Goal: Obtain resource: Download file/media

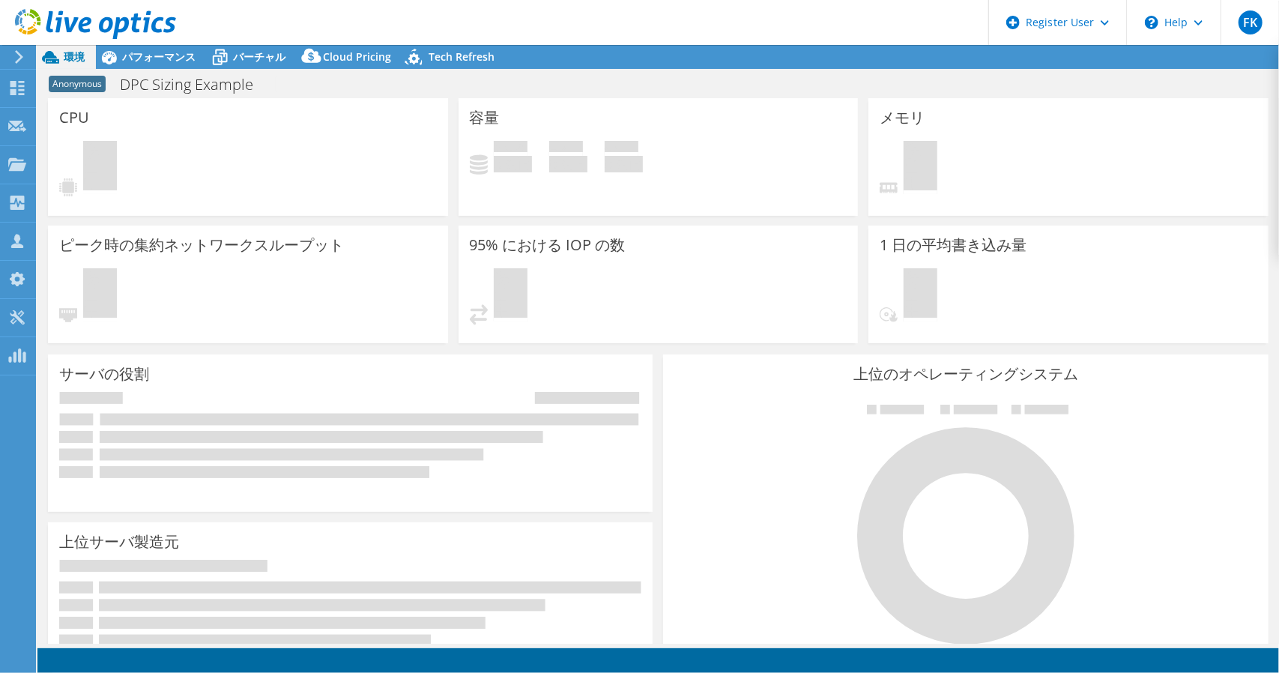
select select "USD"
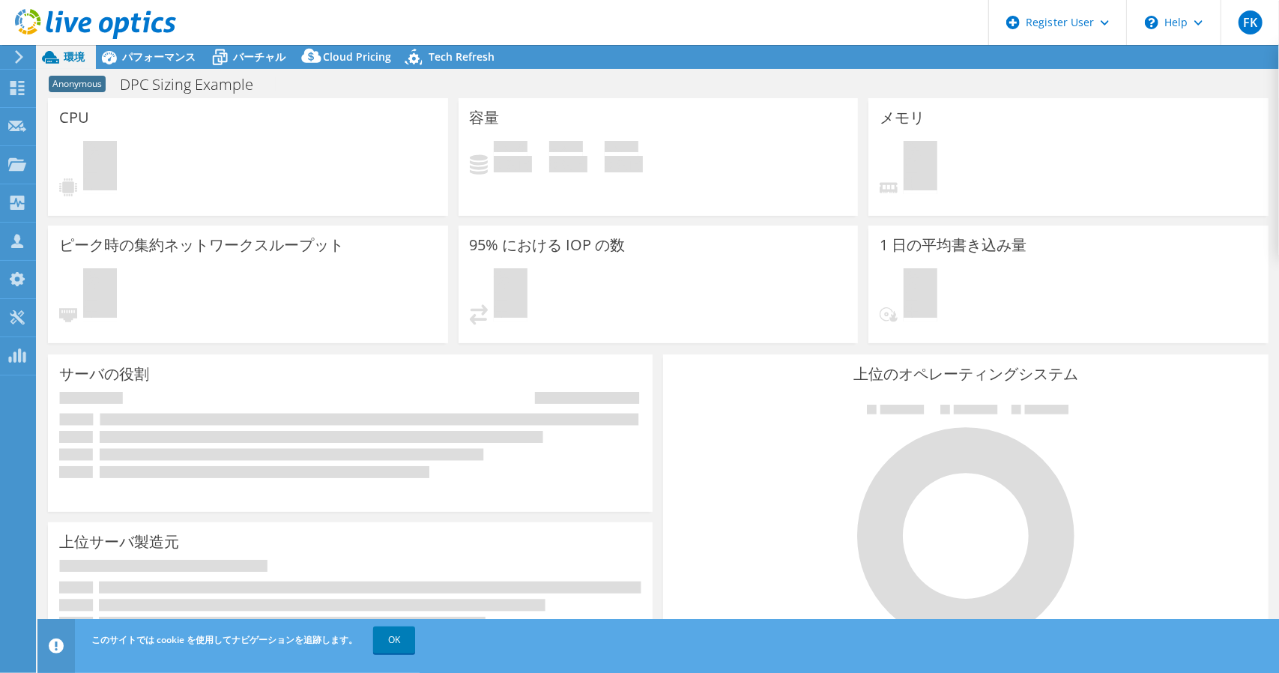
select select "[GEOGRAPHIC_DATA]"
select select "JPY"
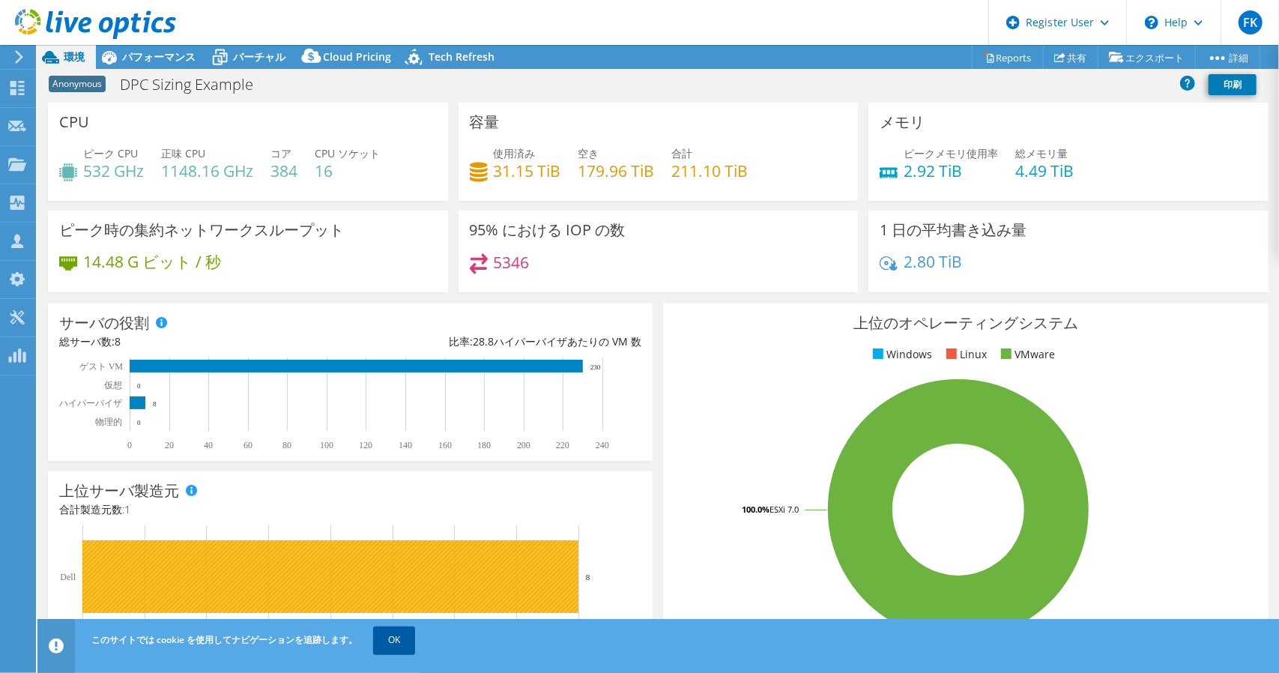
click at [389, 633] on link "OK" at bounding box center [394, 639] width 42 height 27
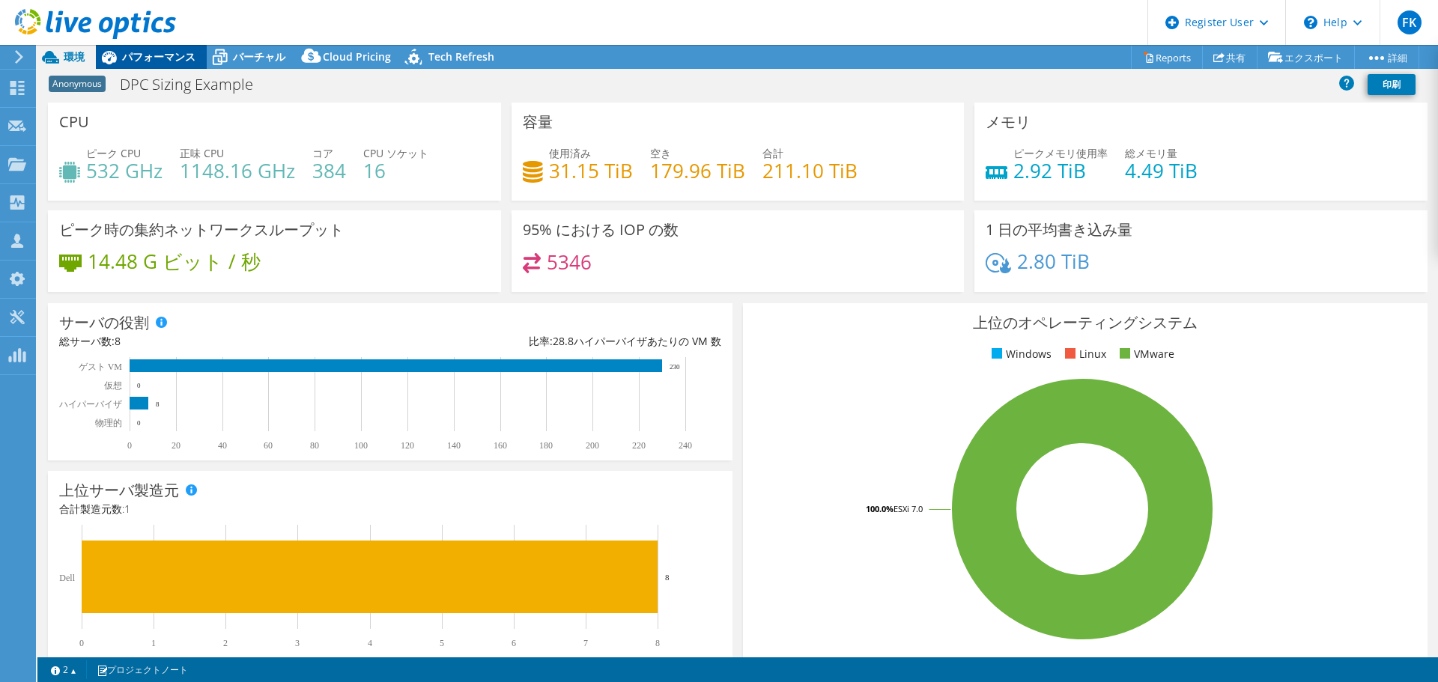
click at [189, 64] on div "パフォーマンス" at bounding box center [151, 57] width 111 height 24
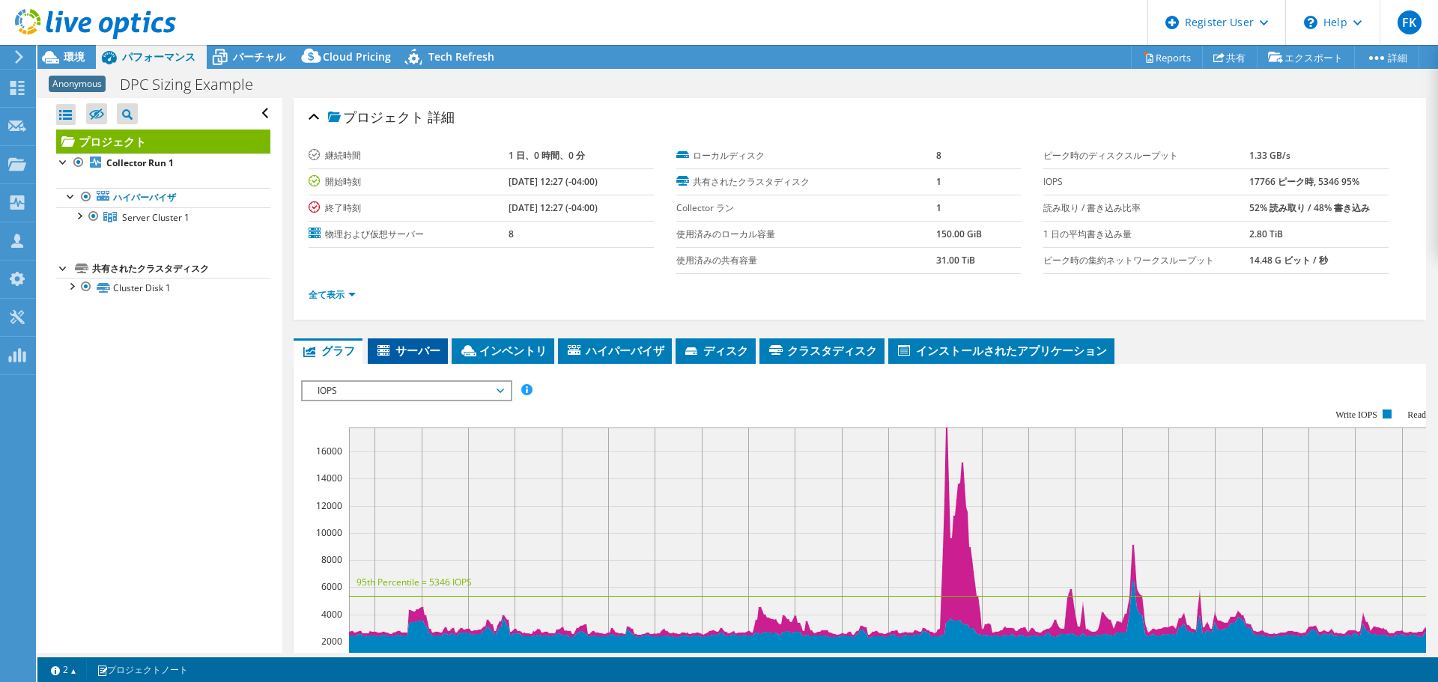
click at [424, 348] on span "サーバー" at bounding box center [407, 350] width 65 height 15
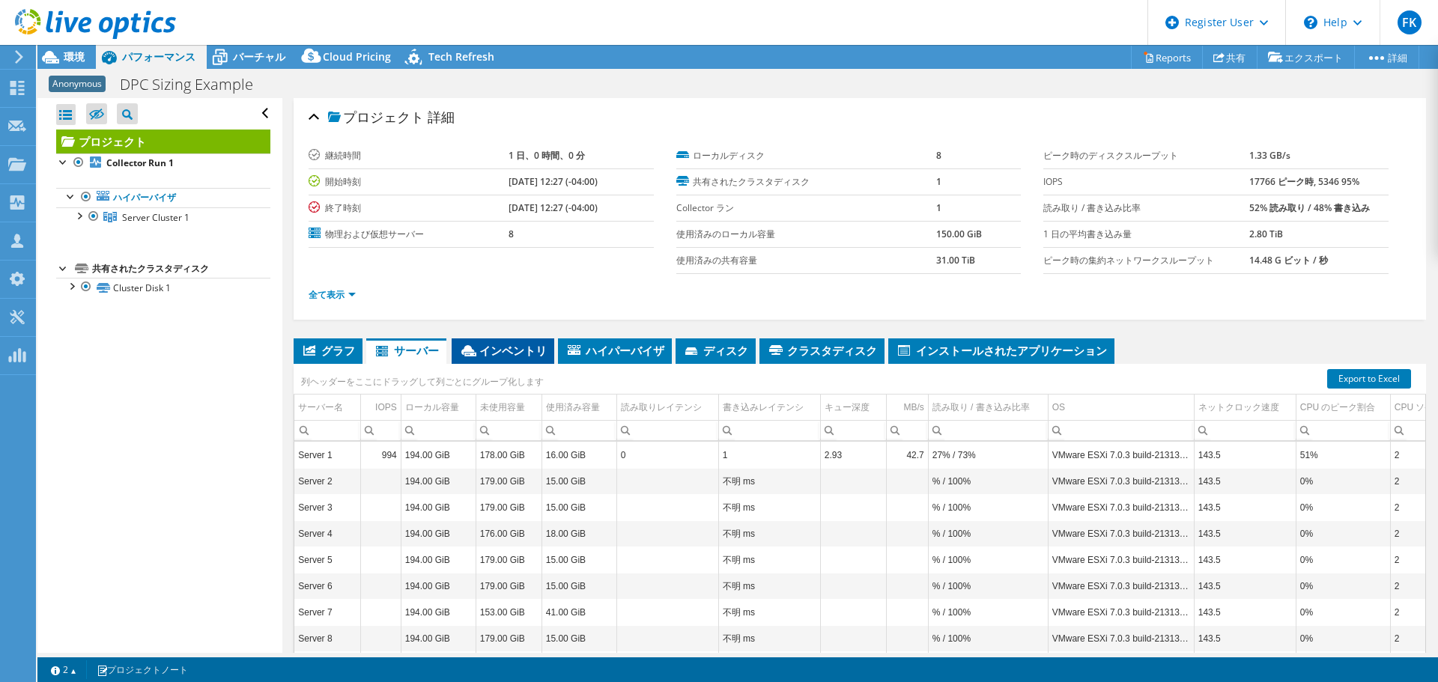
click at [497, 349] on span "インベントリ" at bounding box center [503, 350] width 88 height 15
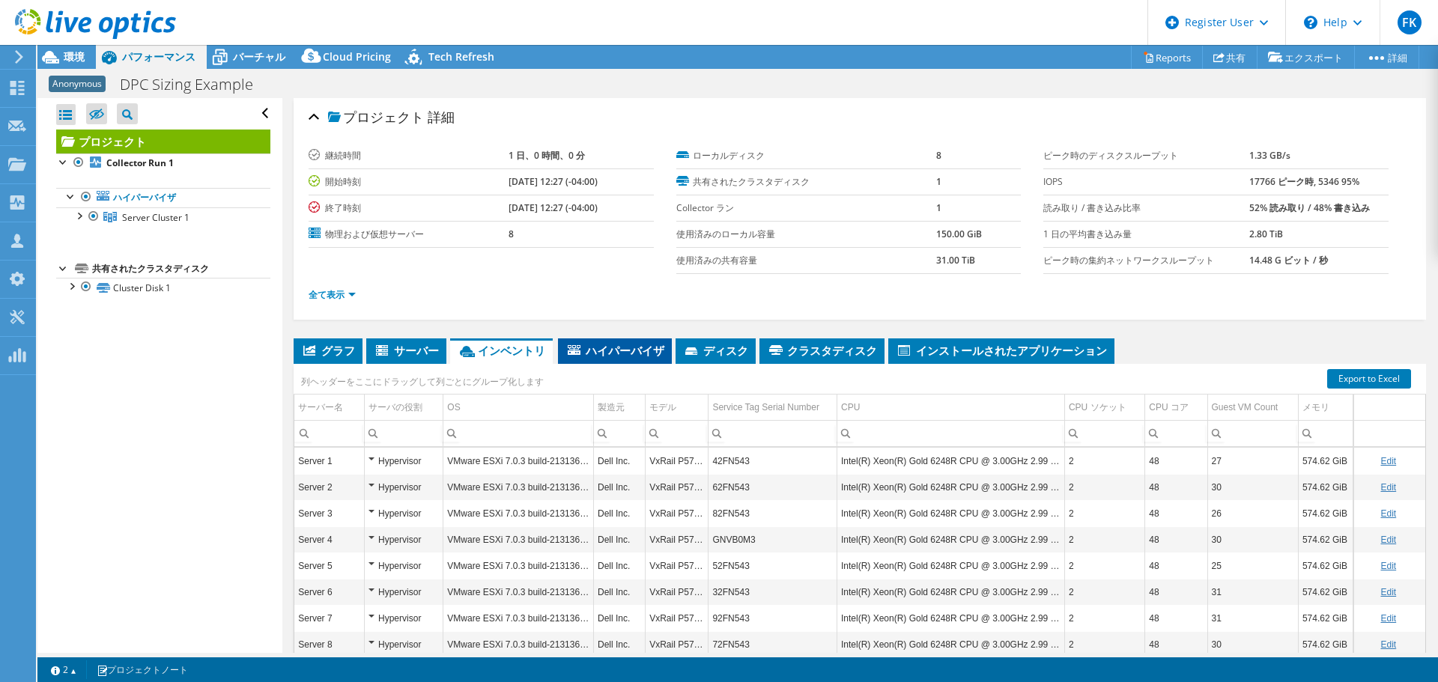
click at [571, 350] on icon at bounding box center [574, 350] width 13 height 10
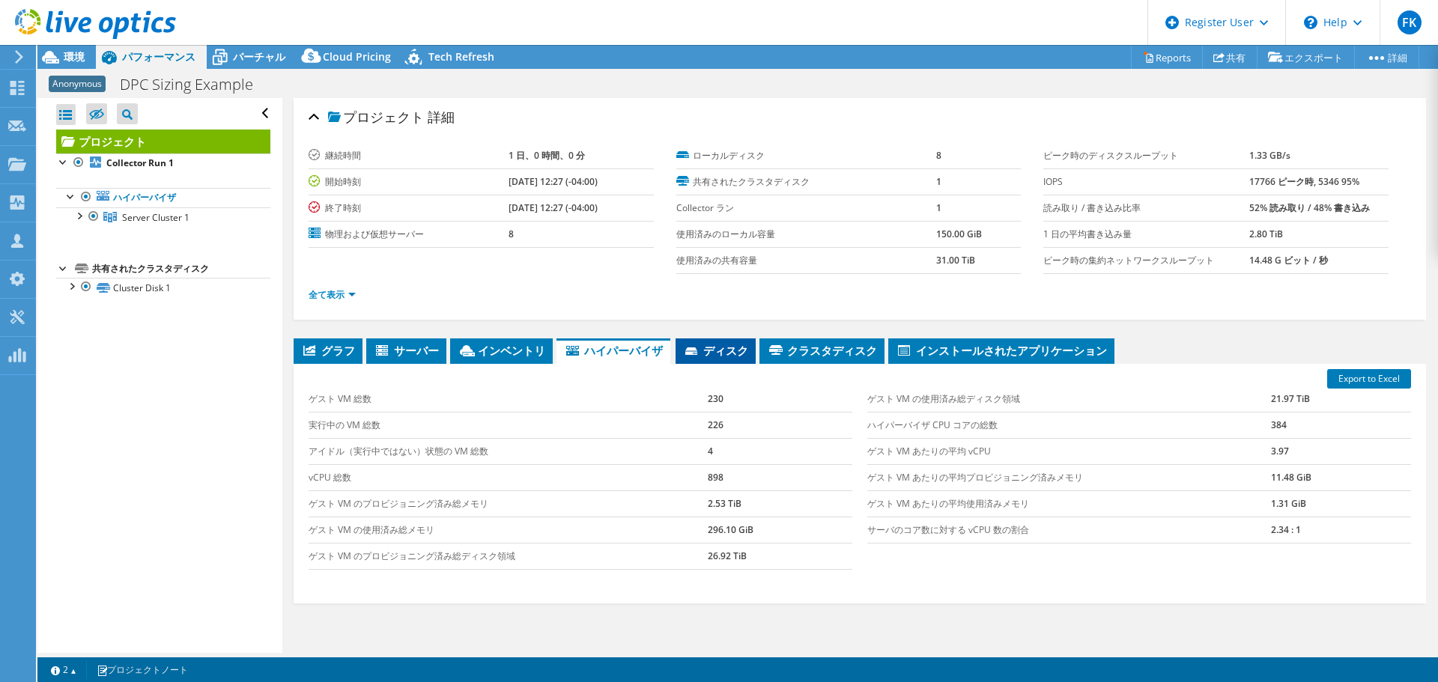
drag, startPoint x: 698, startPoint y: 348, endPoint x: 691, endPoint y: 347, distance: 7.6
click at [691, 348] on icon at bounding box center [692, 353] width 15 height 10
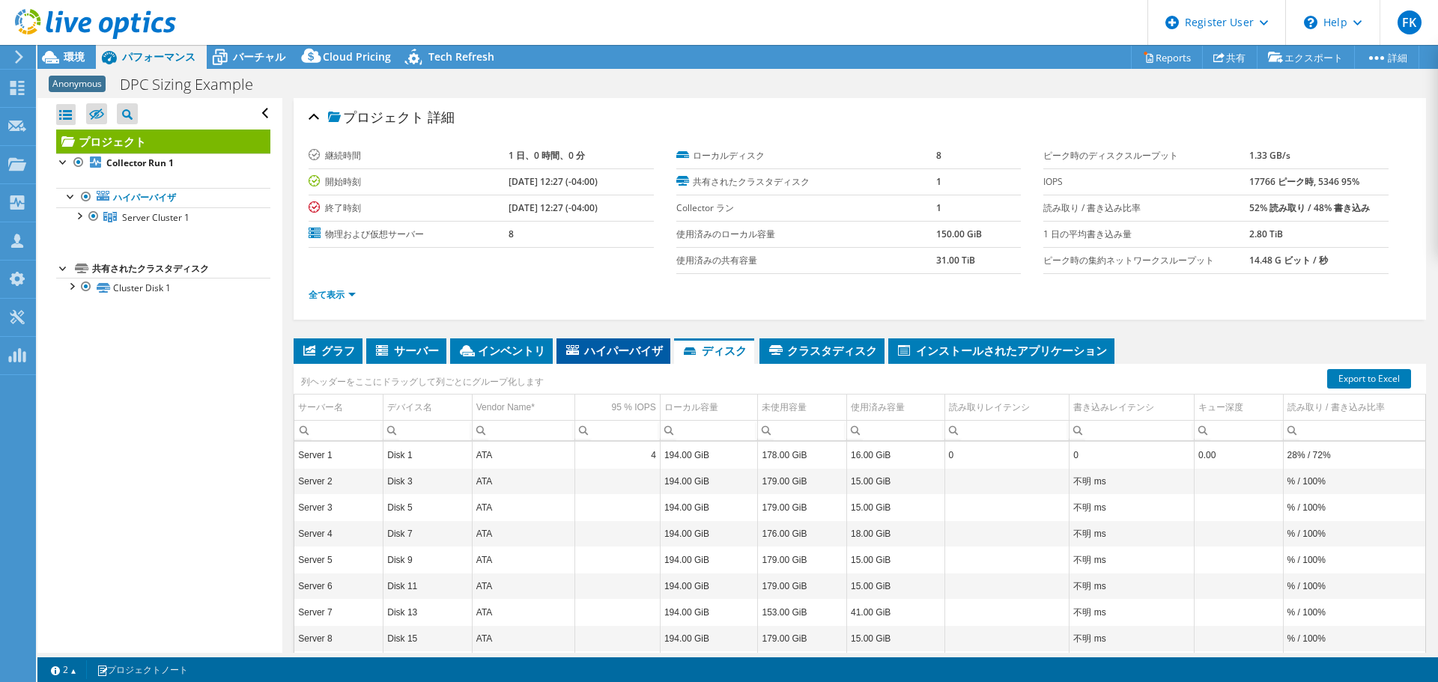
click at [637, 353] on span "ハイパーバイザ" at bounding box center [613, 350] width 99 height 15
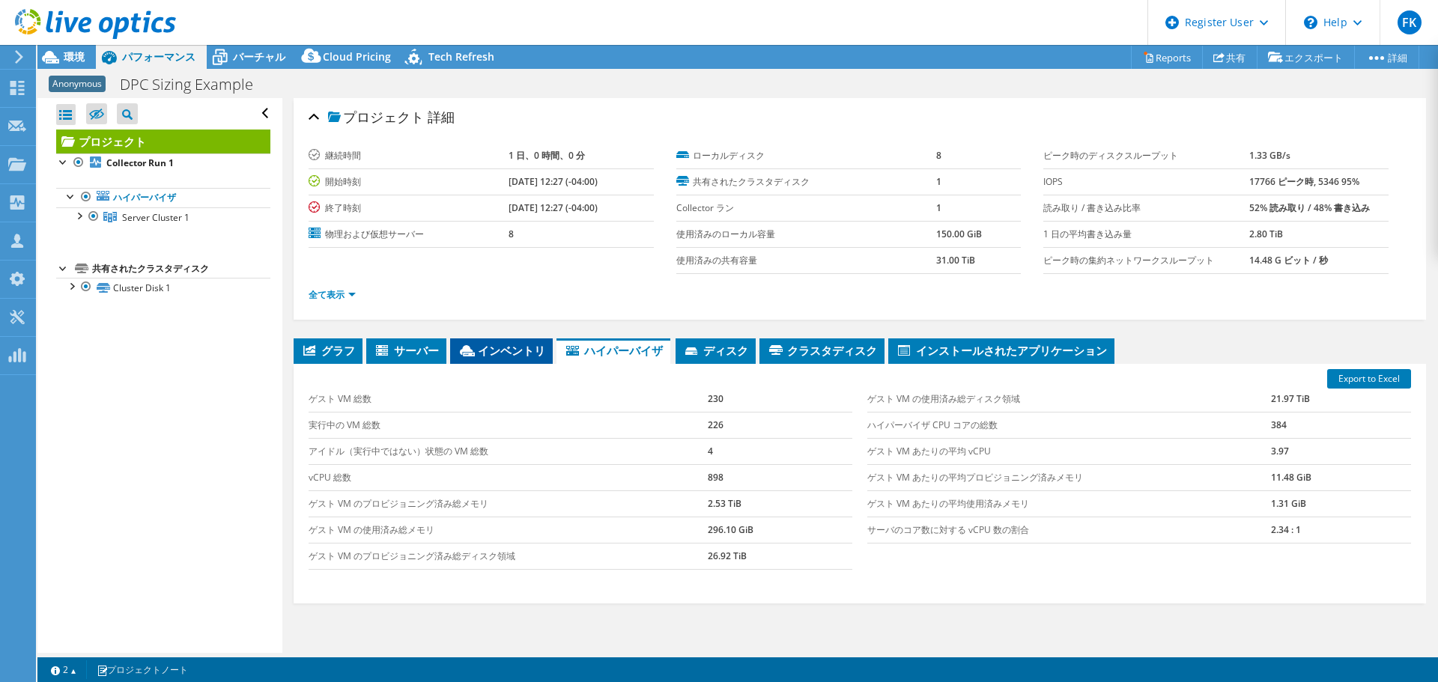
click at [527, 353] on span "インベントリ" at bounding box center [502, 350] width 88 height 15
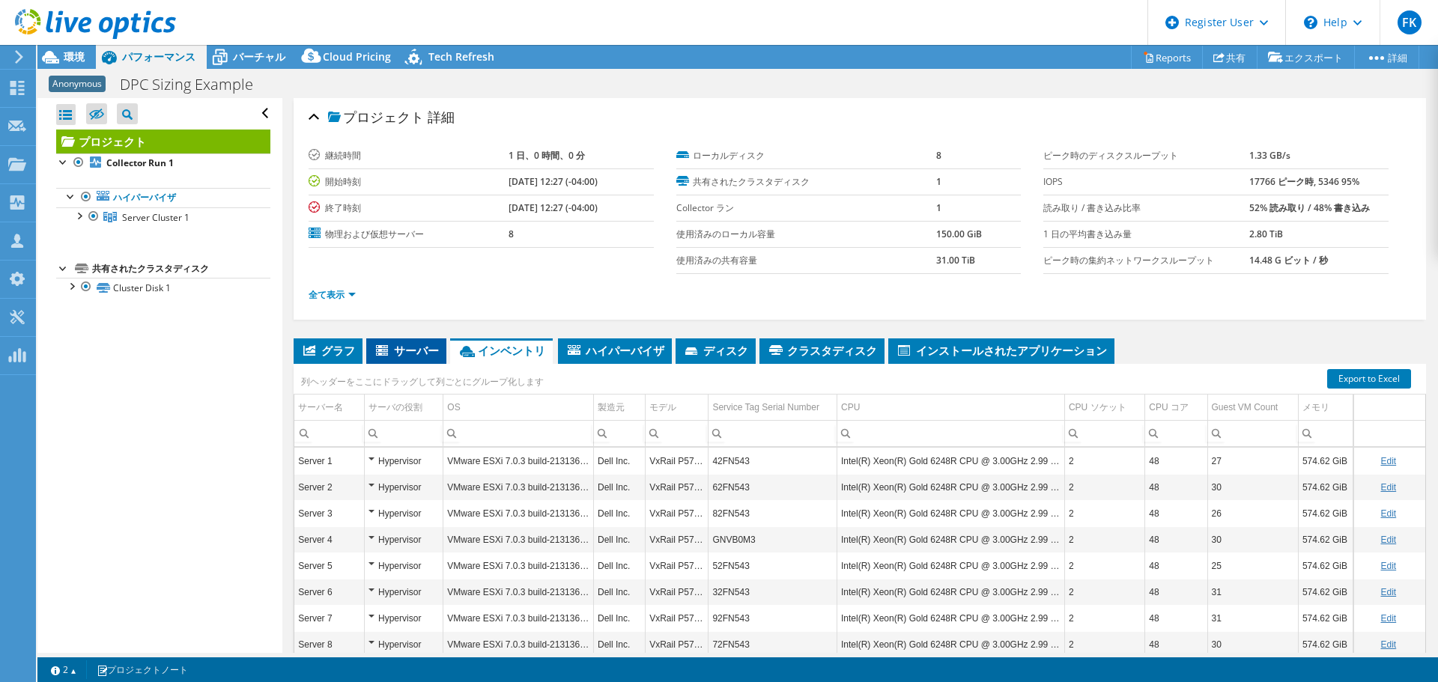
click at [432, 357] on span "サーバー" at bounding box center [406, 350] width 65 height 15
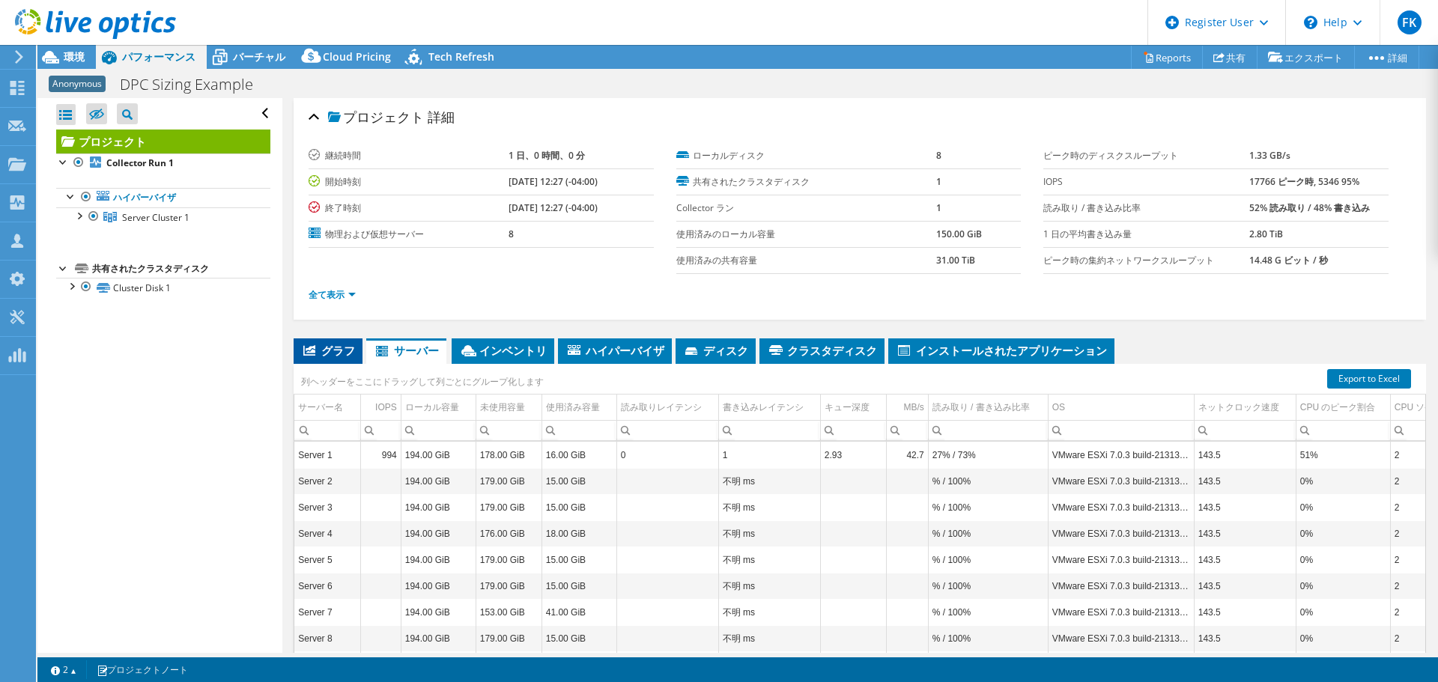
click at [346, 351] on span "グラフ" at bounding box center [328, 350] width 54 height 15
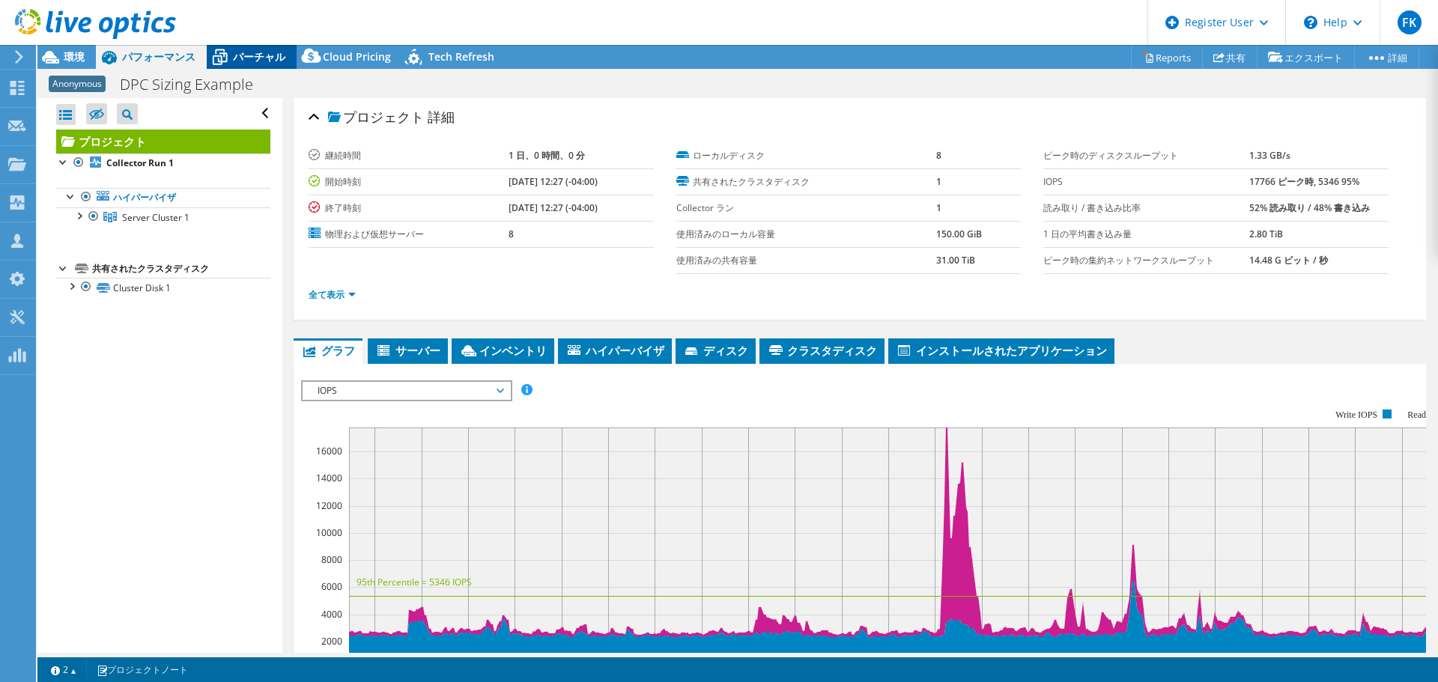
click at [252, 55] on span "バーチャル" at bounding box center [259, 56] width 52 height 14
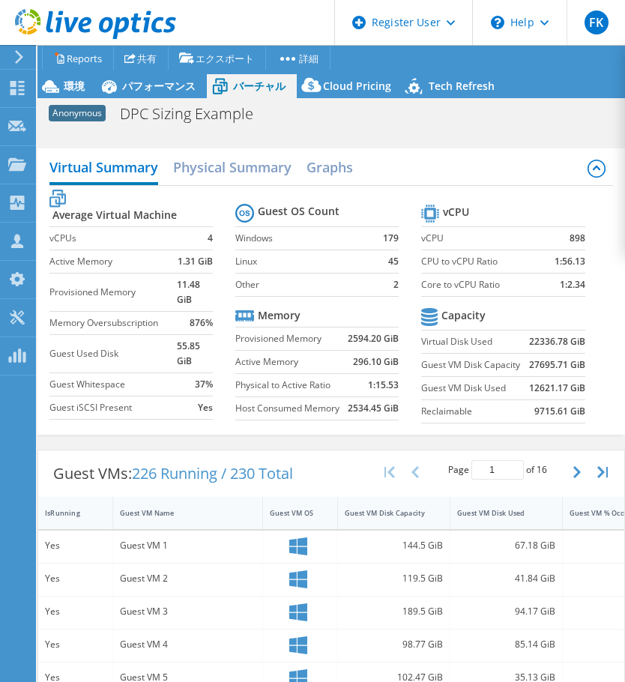
click at [278, 135] on div "印刷" at bounding box center [327, 135] width 557 height 11
click at [62, 86] on icon at bounding box center [50, 86] width 26 height 26
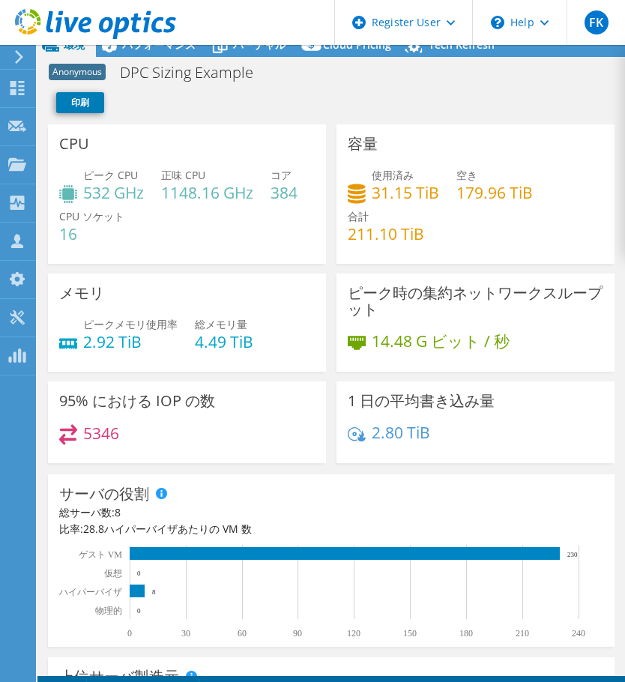
scroll to position [60, 0]
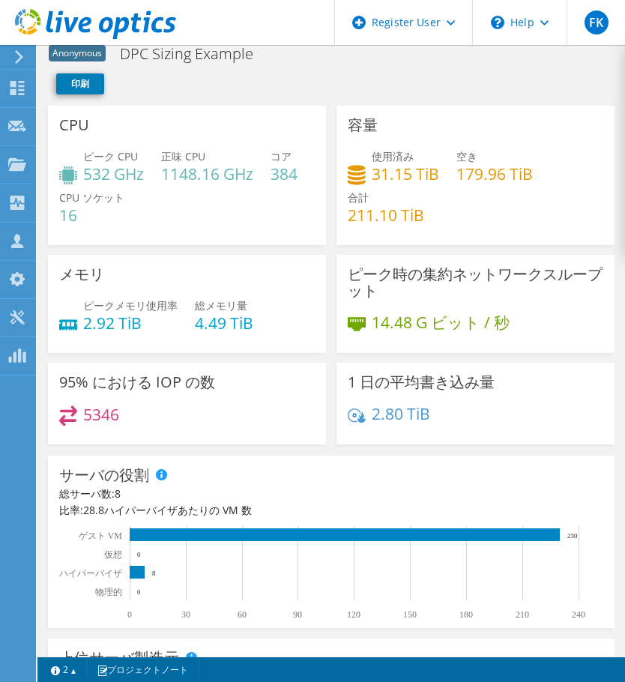
click at [267, 77] on div "印刷" at bounding box center [327, 88] width 557 height 36
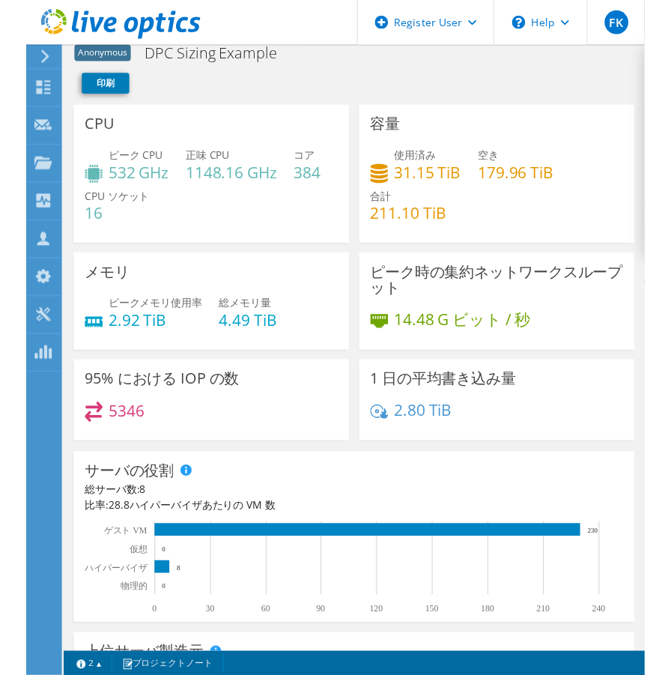
scroll to position [0, 0]
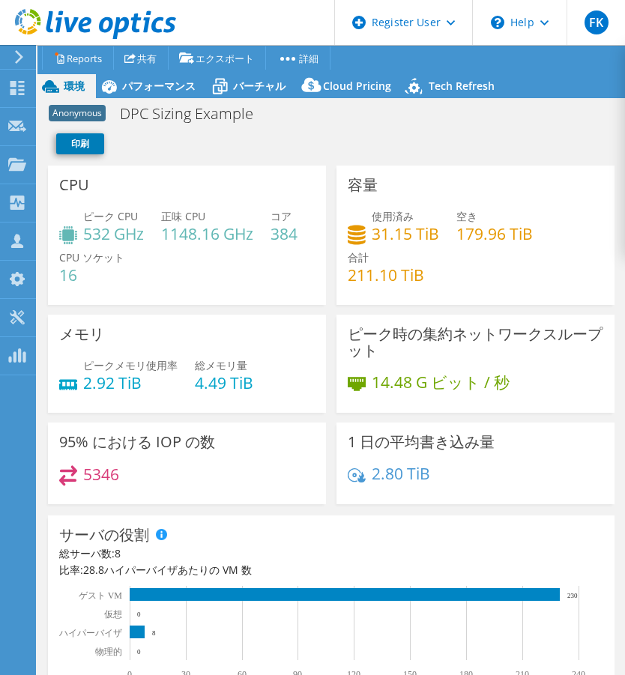
drag, startPoint x: 301, startPoint y: 130, endPoint x: 294, endPoint y: 115, distance: 16.4
click at [302, 130] on div "印刷" at bounding box center [327, 148] width 557 height 36
click at [243, 84] on span "バーチャル" at bounding box center [259, 86] width 52 height 14
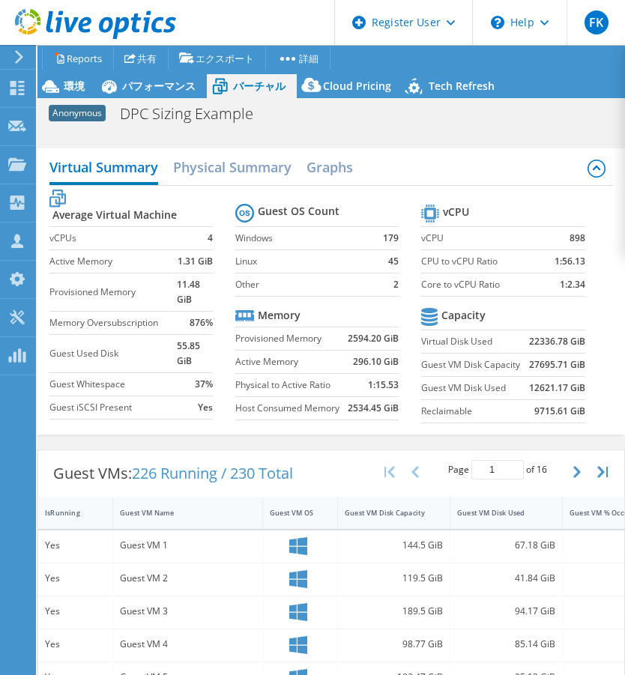
click at [238, 440] on div "Virtual Summary Physical Summary Graphs Average Virtual Machine vCPUs 4 Active …" at bounding box center [330, 291] width 587 height 301
click at [192, 434] on div "Virtual Summary Physical Summary Graphs Average Virtual Machine vCPUs 4 Active …" at bounding box center [330, 291] width 587 height 301
click at [76, 76] on div "環境" at bounding box center [66, 86] width 58 height 24
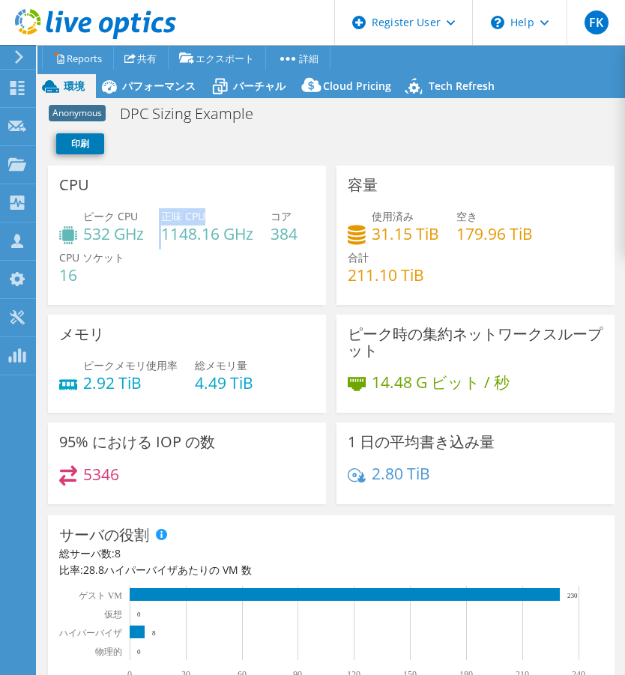
drag, startPoint x: 158, startPoint y: 222, endPoint x: 213, endPoint y: 220, distance: 54.7
click at [213, 220] on div "ピーク CPU 532 GHz 正味 CPU 1148.16 GHz コア 384 CPU ソケット 16" at bounding box center [186, 253] width 255 height 90
click at [213, 220] on div "正味 CPU 1148.16 GHz" at bounding box center [207, 225] width 92 height 34
click at [475, 122] on div "Anonymous DPC Sizing Example 印刷" at bounding box center [330, 133] width 587 height 66
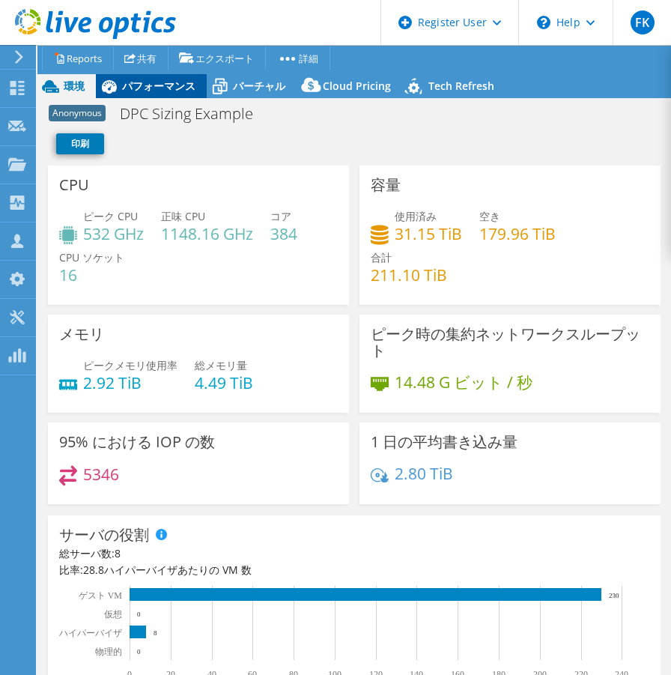
click at [172, 91] on span "パフォーマンス" at bounding box center [158, 86] width 73 height 14
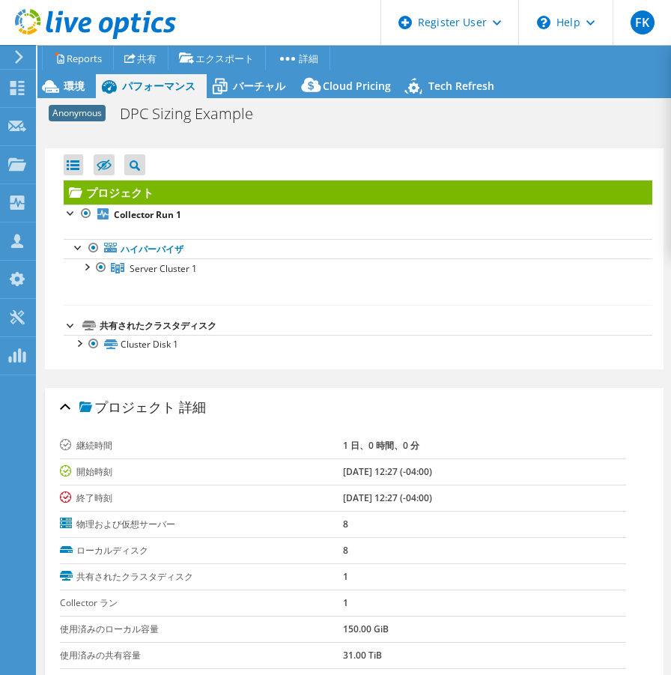
click at [476, 139] on div "印刷" at bounding box center [351, 135] width 604 height 11
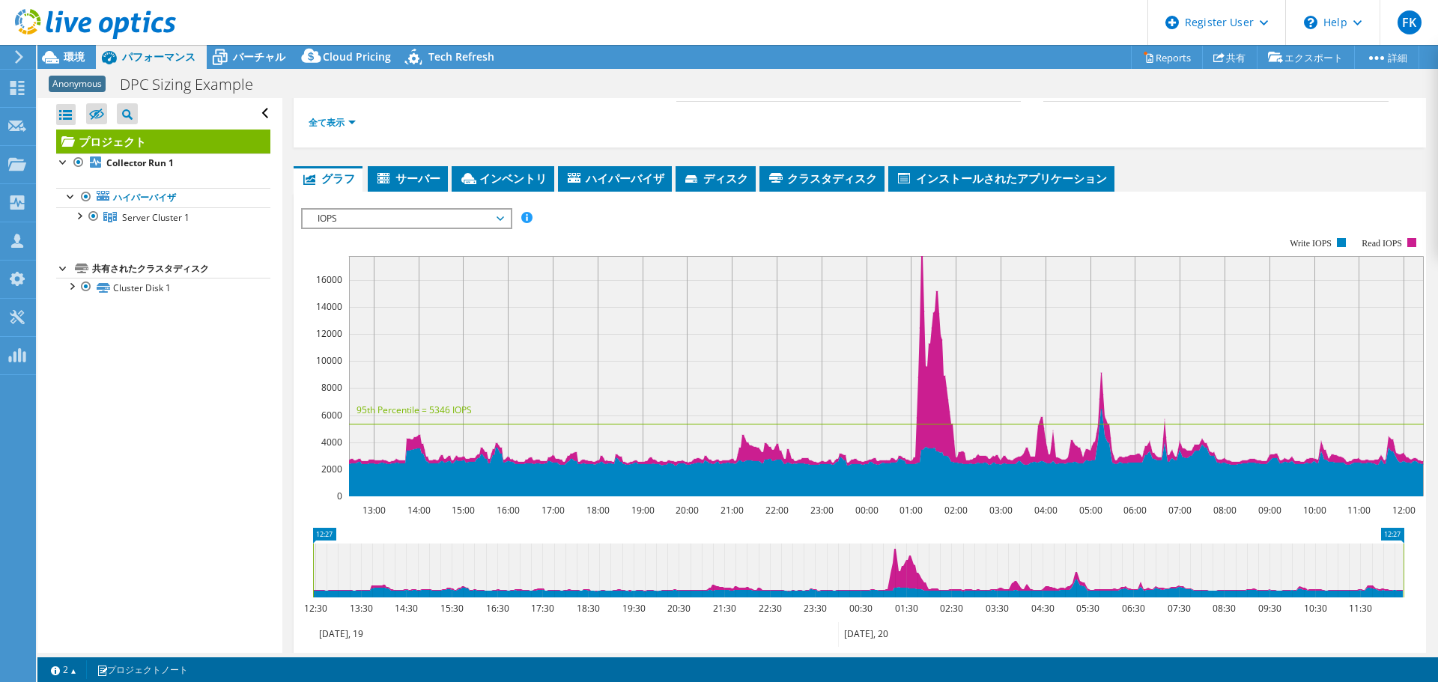
scroll to position [150, 0]
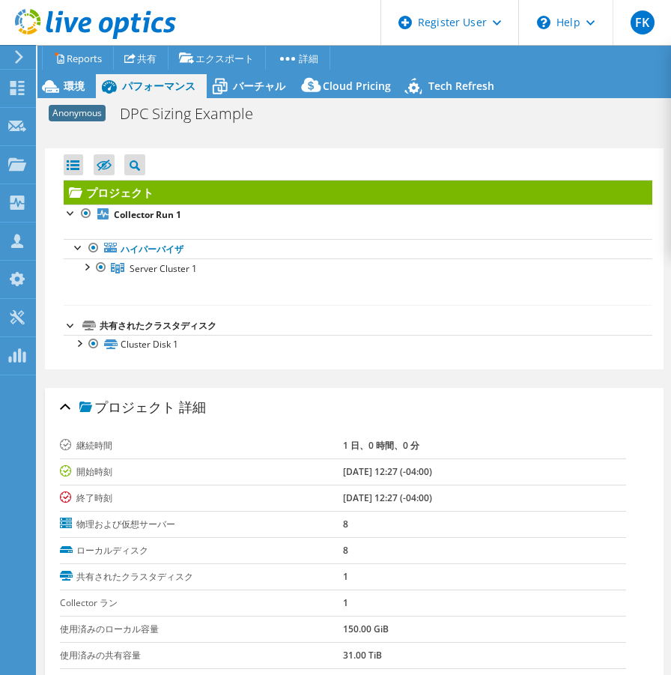
click at [288, 141] on aside "すべて開く すべて閉じる 除外されたノードを非表示 プロジェクトツリーフィルタ" at bounding box center [354, 255] width 634 height 228
click at [288, 139] on div "印刷" at bounding box center [351, 135] width 604 height 11
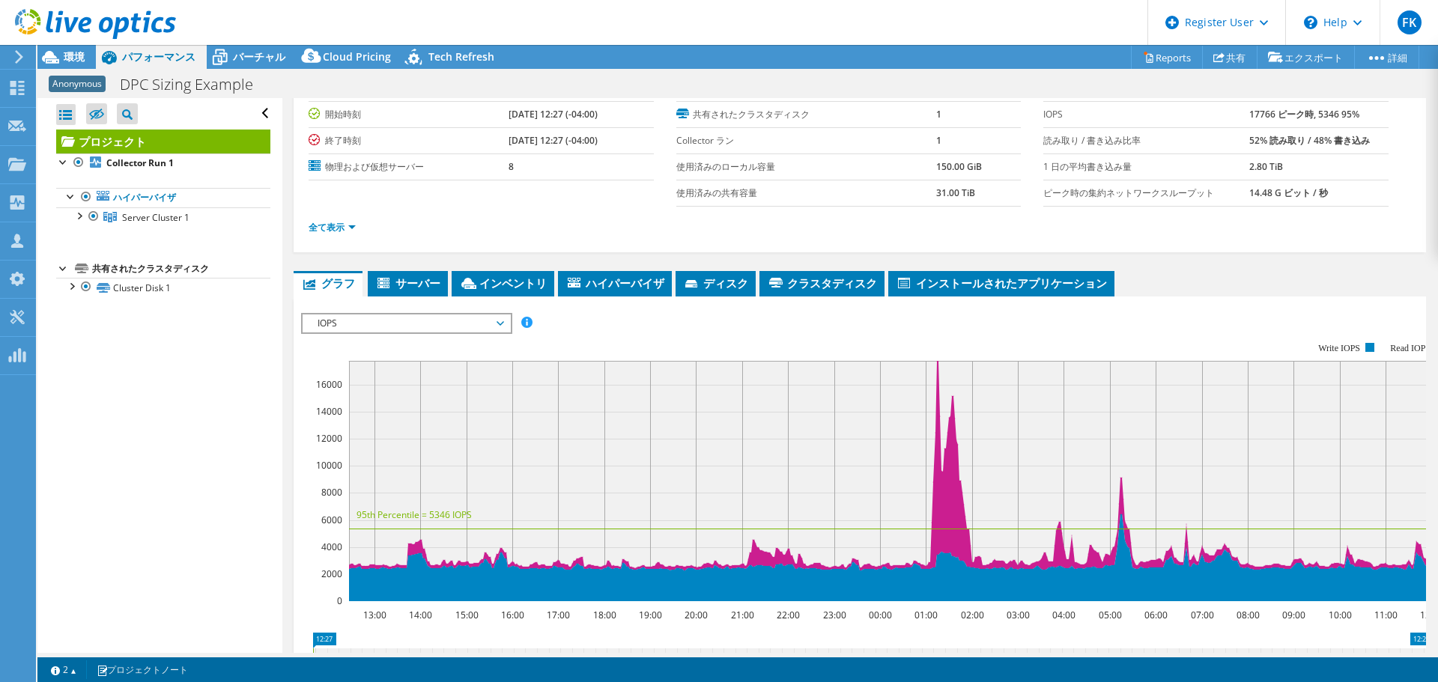
scroll to position [0, 0]
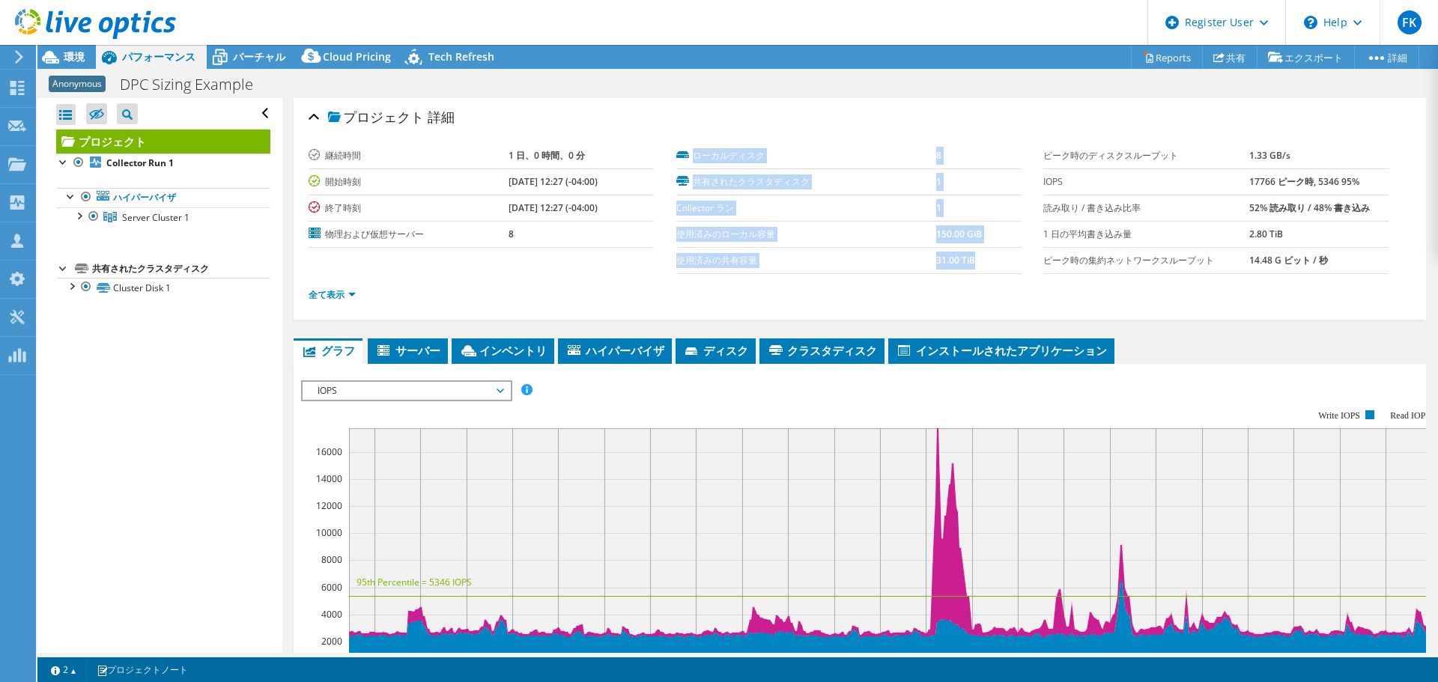
drag, startPoint x: 1031, startPoint y: 184, endPoint x: 1377, endPoint y: 191, distance: 346.9
click at [1278, 191] on section "継続時間 1 日、0 時間、0 分 開始時刻 [DATE] 12:27 (-04:00) 終了時刻 [DATE] 12:27 (-04:00) 物理および仮想…" at bounding box center [860, 229] width 1103 height 173
click at [1278, 186] on td "17766 ピーク時, 5346 95%" at bounding box center [1318, 182] width 139 height 26
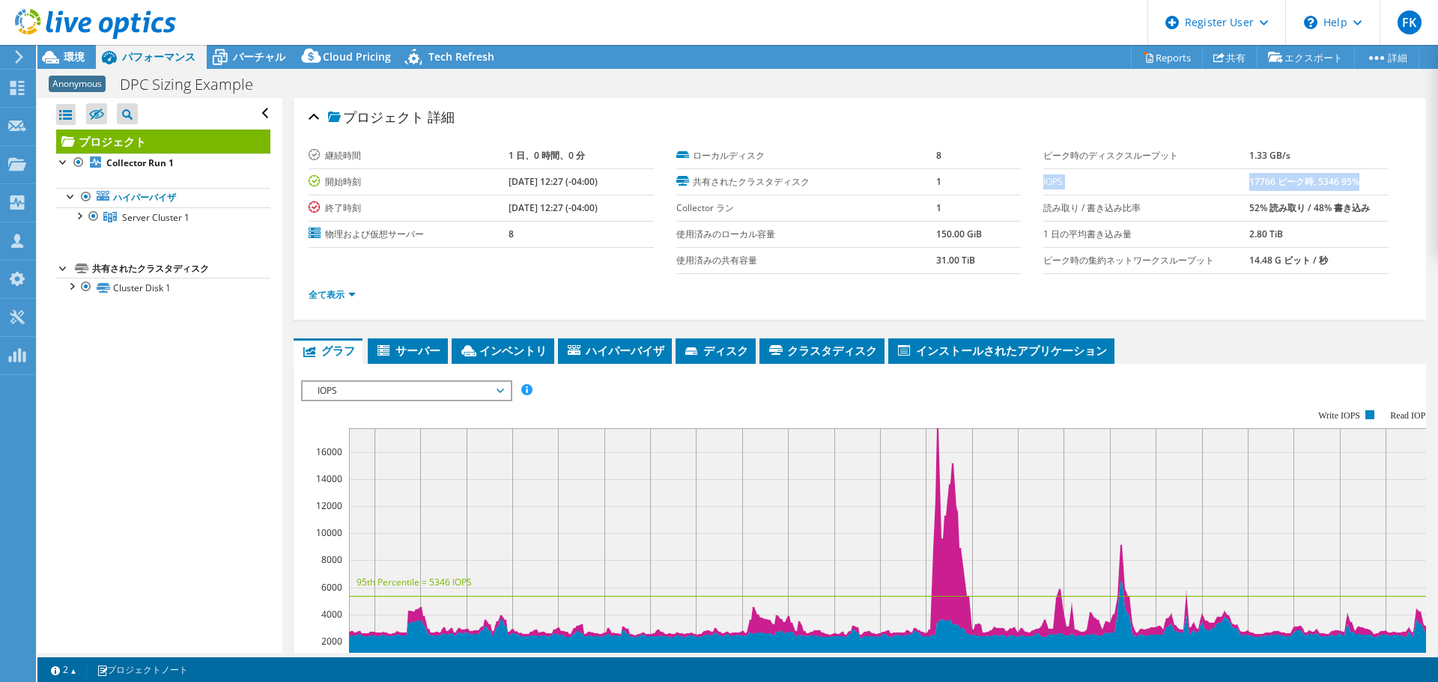
drag, startPoint x: 1353, startPoint y: 181, endPoint x: 1036, endPoint y: 182, distance: 316.8
click at [1043, 182] on tr "IOPS 17766 ピーク時, 5346 95%" at bounding box center [1215, 182] width 345 height 26
copy tr "IOPS 17766 ピーク時, 5346 95%"
click at [186, 55] on span "パフォーマンス" at bounding box center [158, 56] width 73 height 14
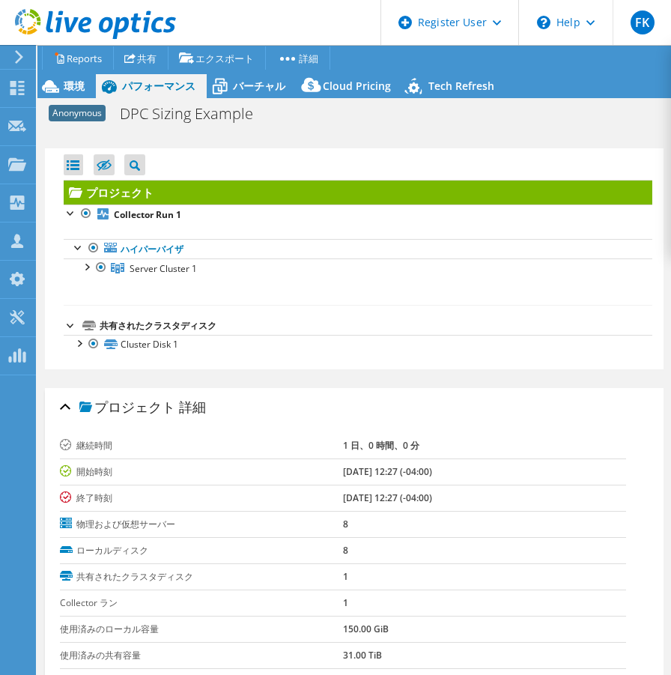
click at [398, 136] on div "印刷" at bounding box center [351, 135] width 604 height 11
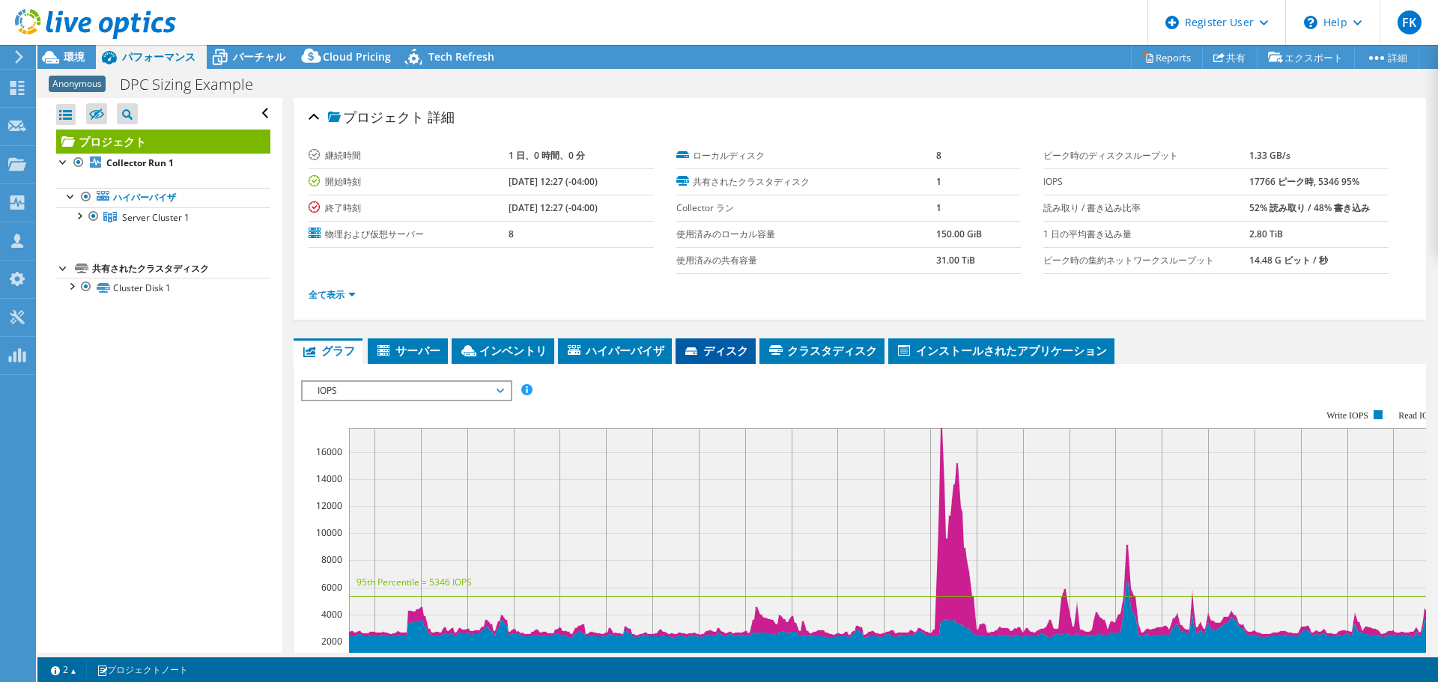
click at [719, 354] on span "ディスク" at bounding box center [715, 350] width 65 height 15
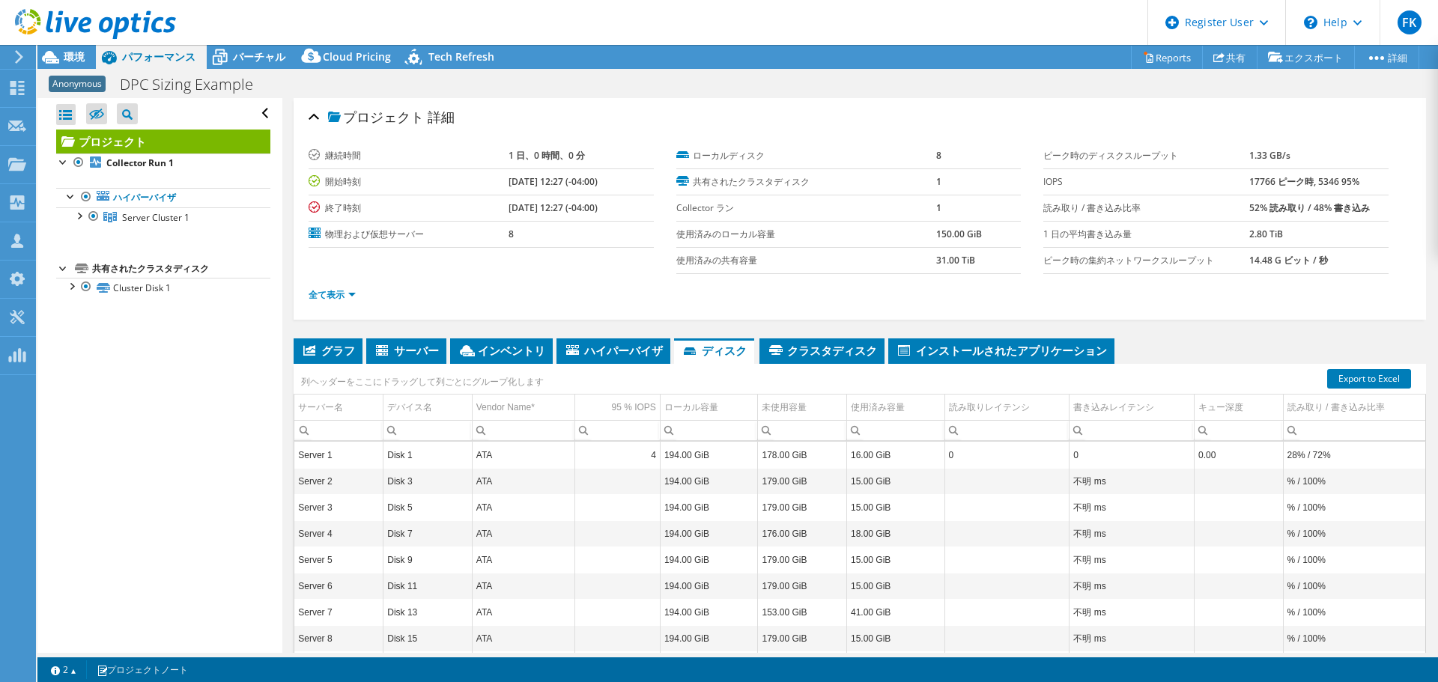
scroll to position [86, 0]
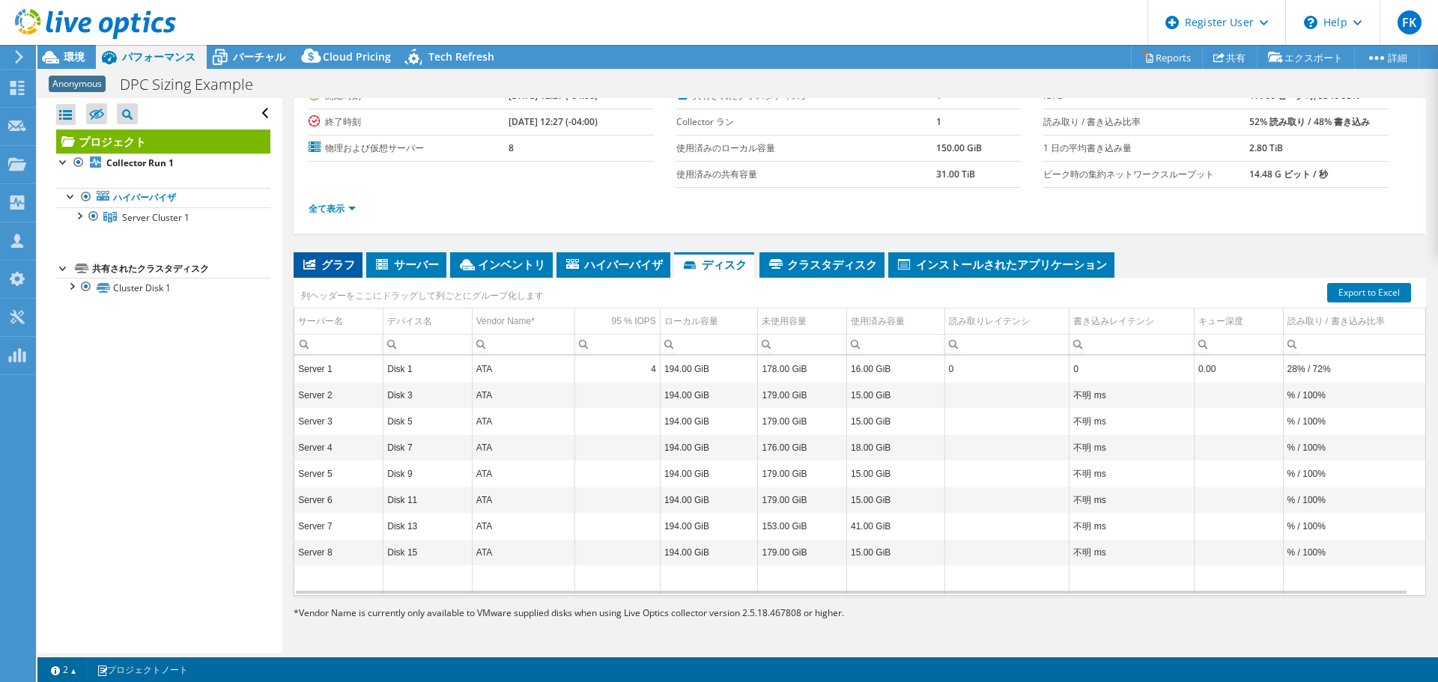
click at [332, 266] on span "グラフ" at bounding box center [328, 264] width 54 height 15
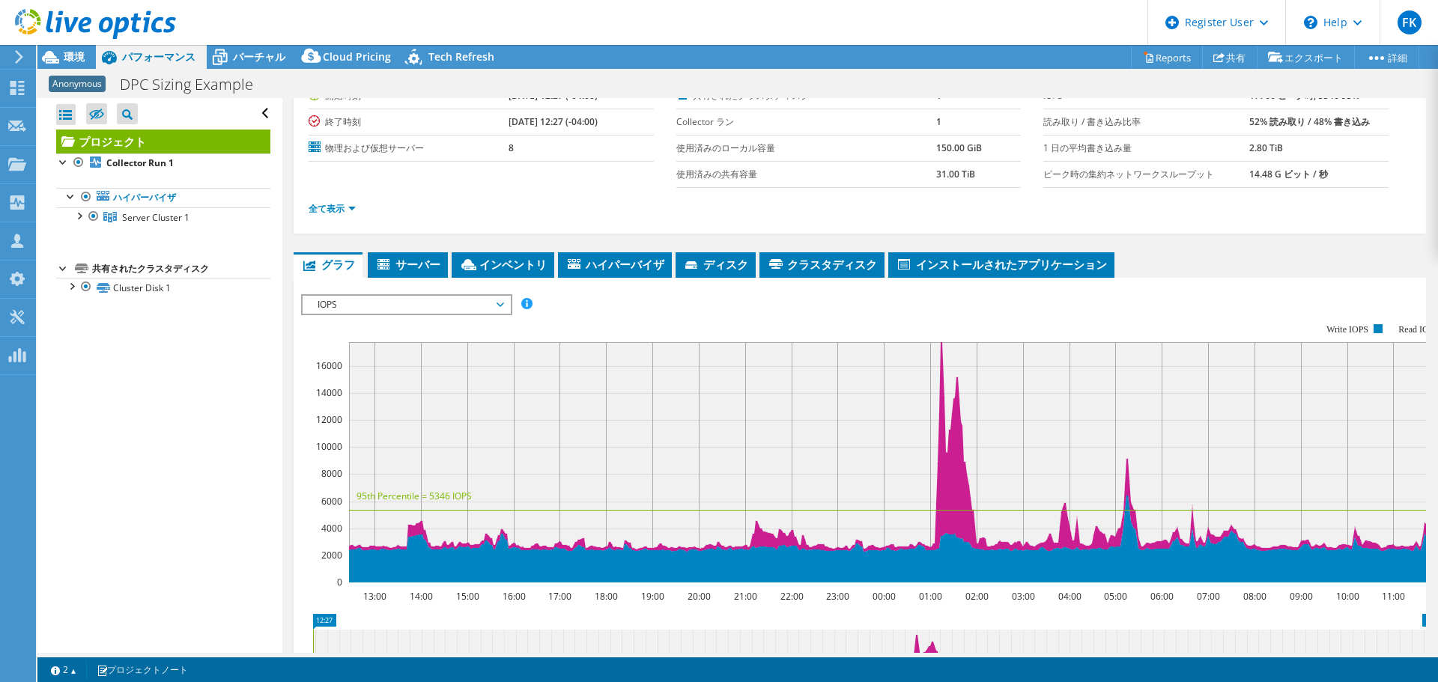
click at [436, 308] on span "IOPS" at bounding box center [406, 305] width 192 height 18
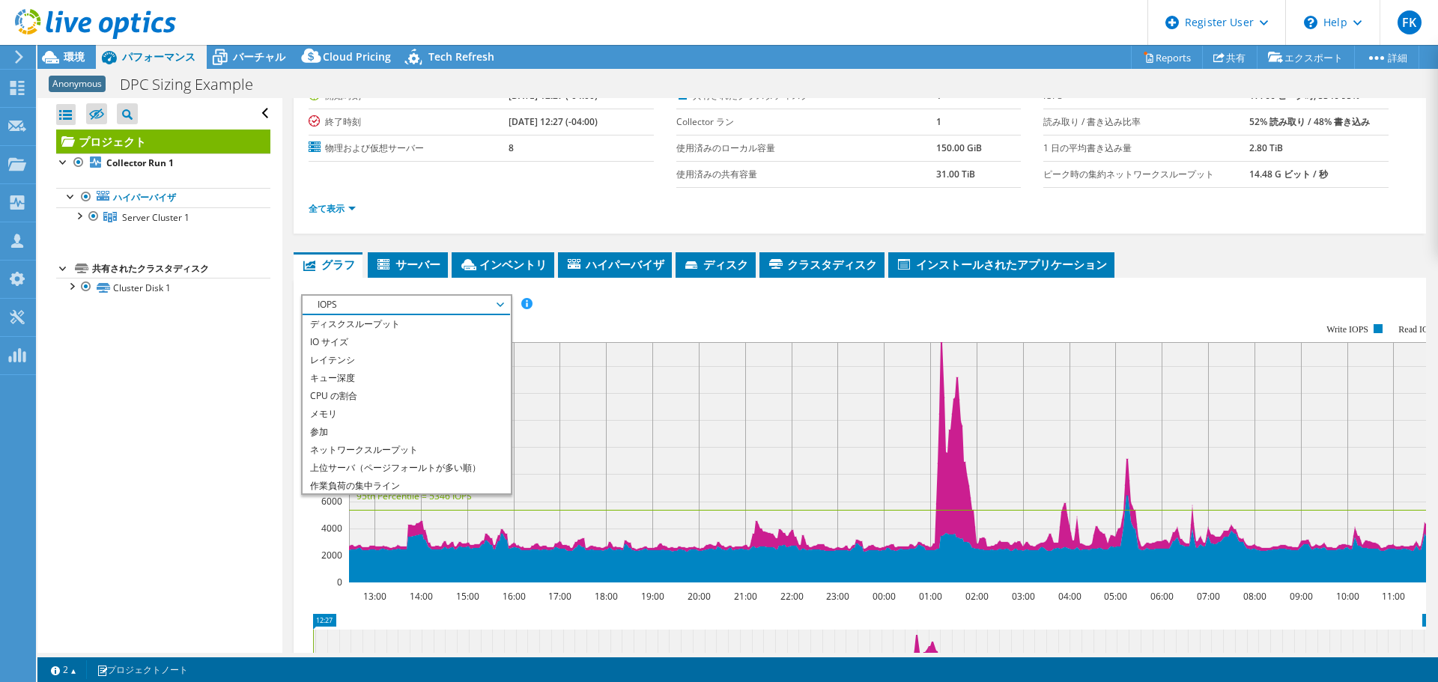
scroll to position [0, 0]
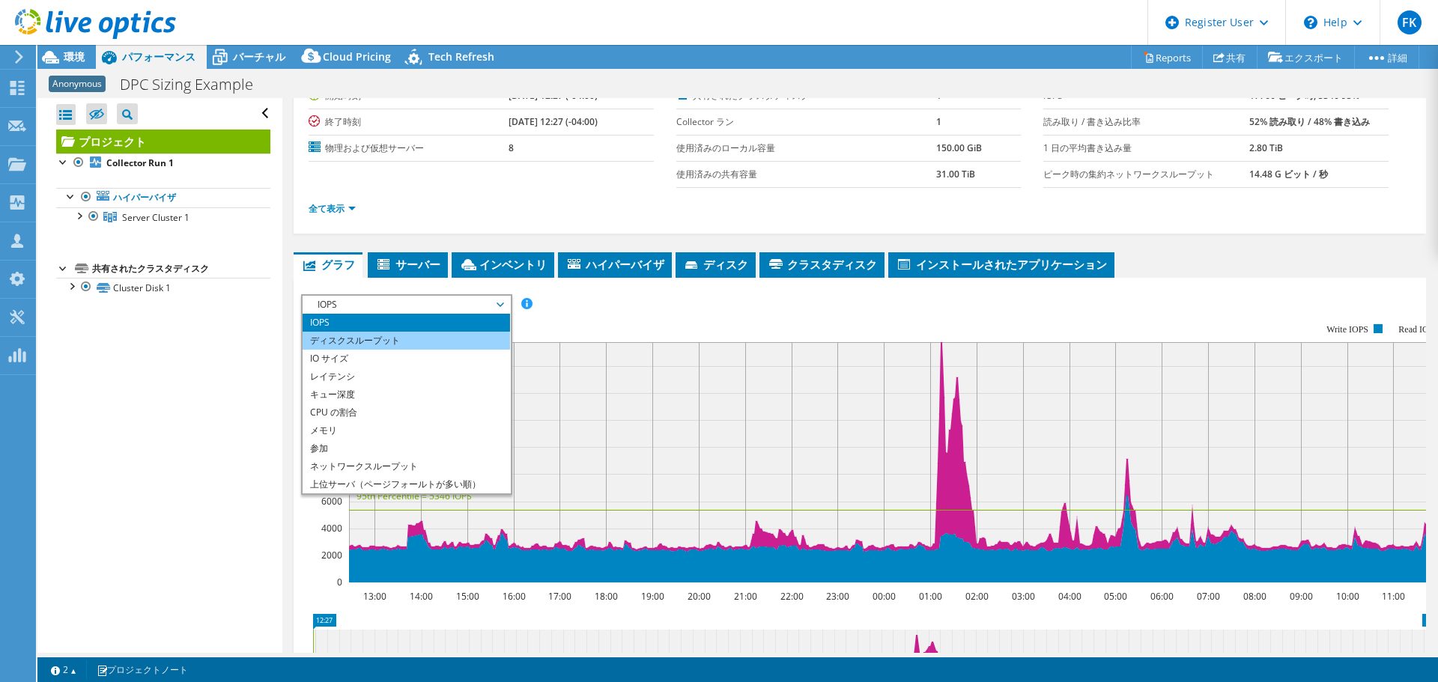
click at [486, 340] on li "ディスクスループット" at bounding box center [406, 341] width 207 height 18
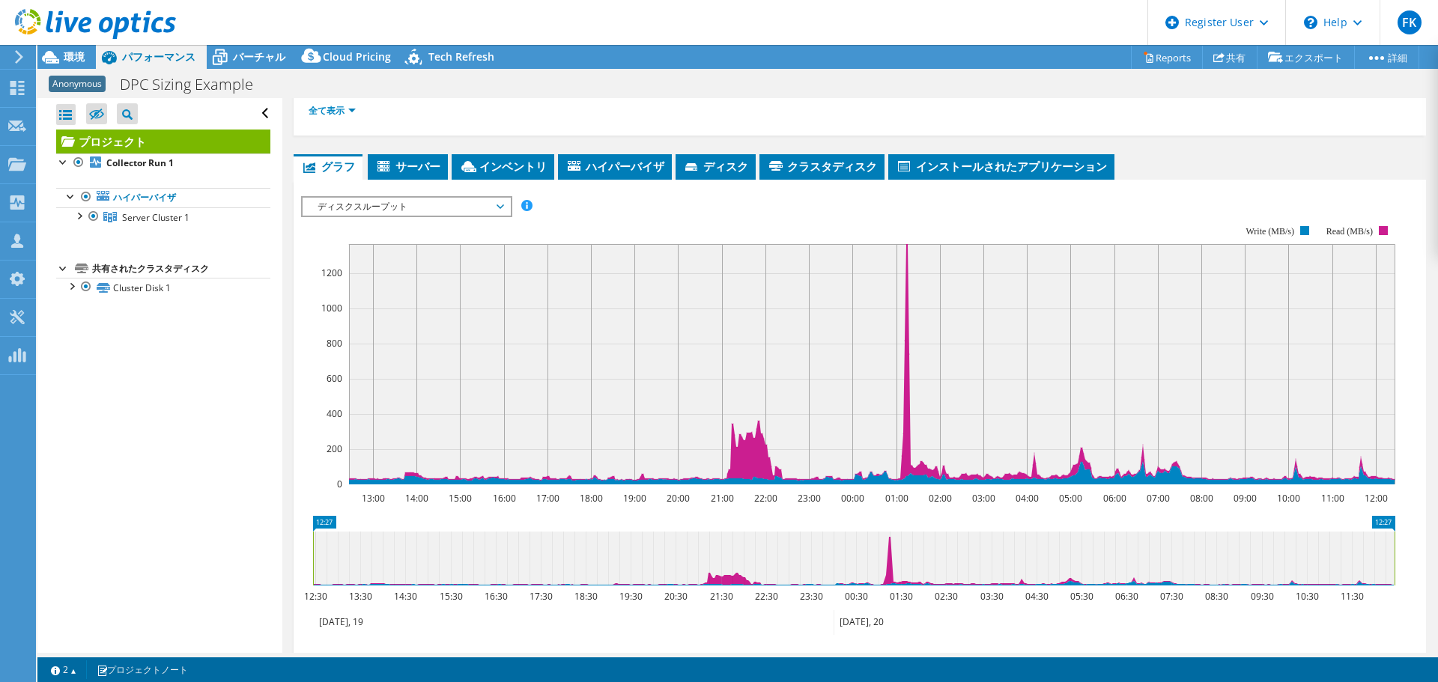
scroll to position [161, 0]
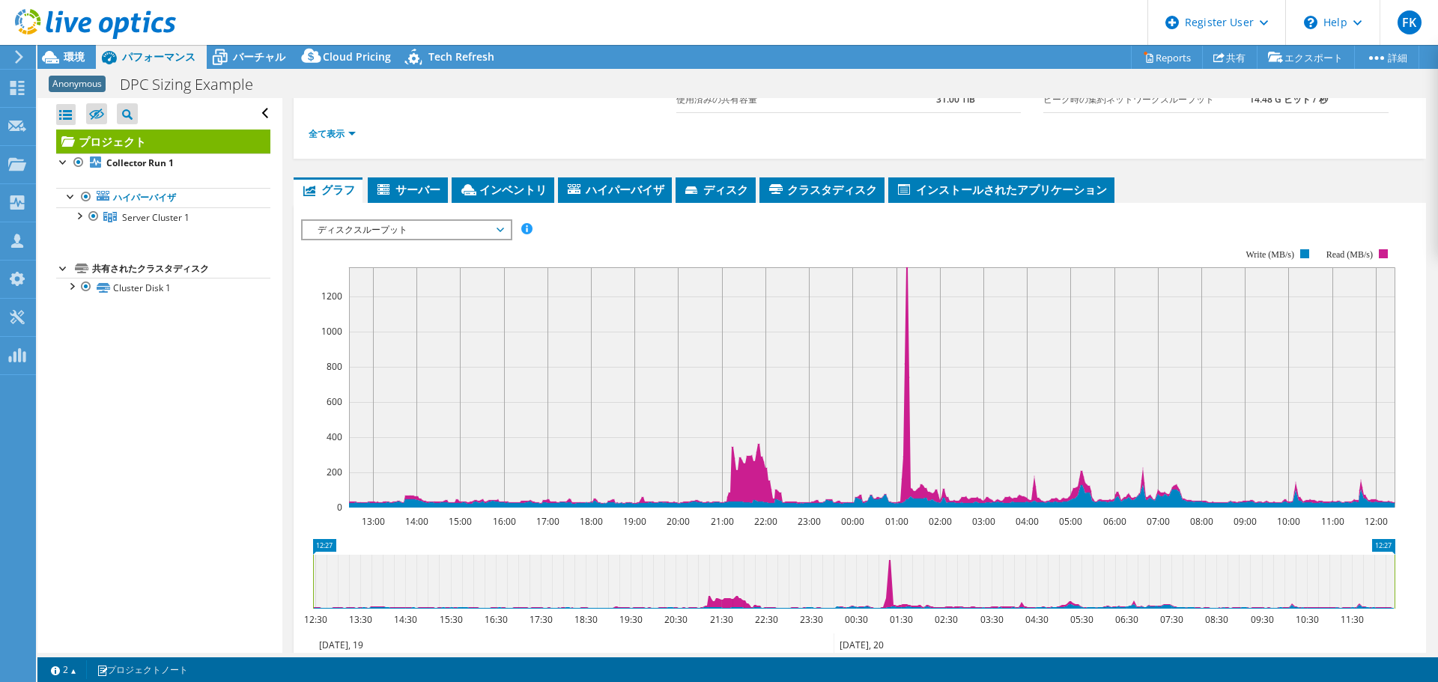
click at [502, 221] on span "ディスクスループット" at bounding box center [406, 230] width 192 height 18
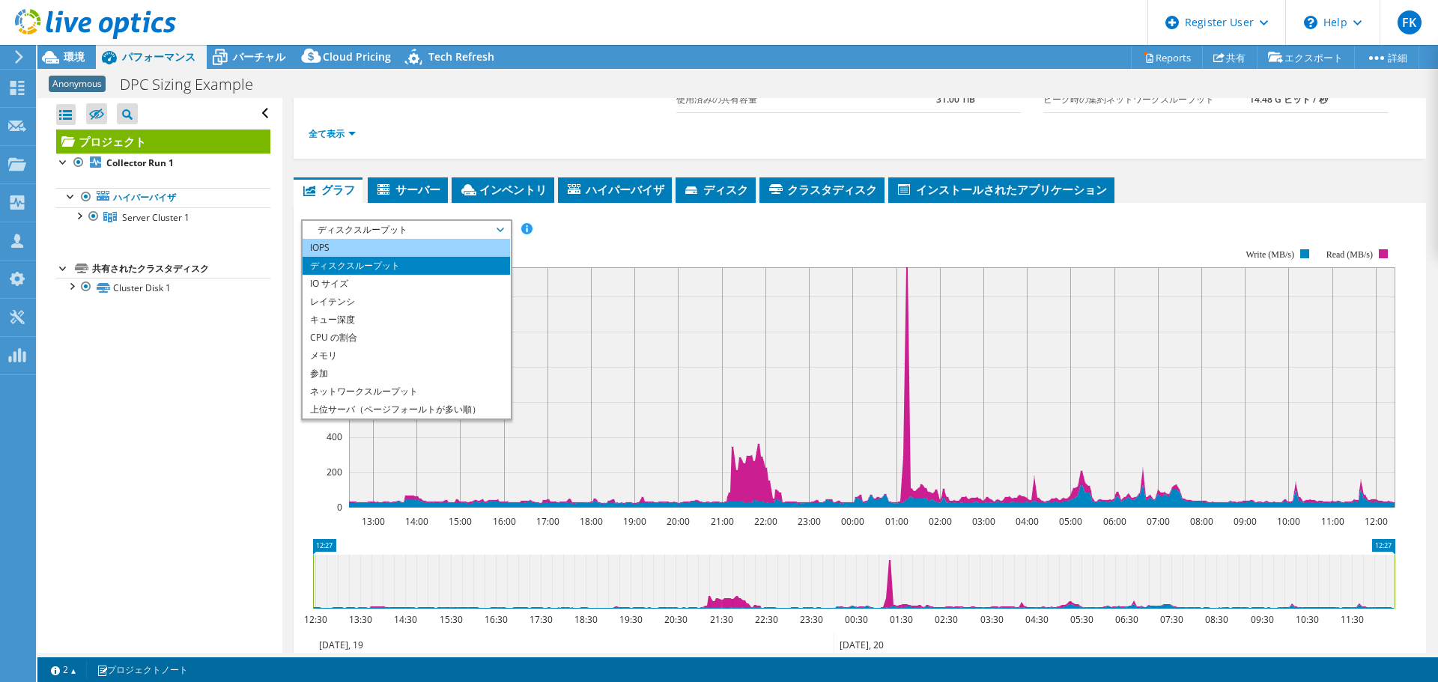
click at [494, 244] on li "IOPS" at bounding box center [406, 248] width 207 height 18
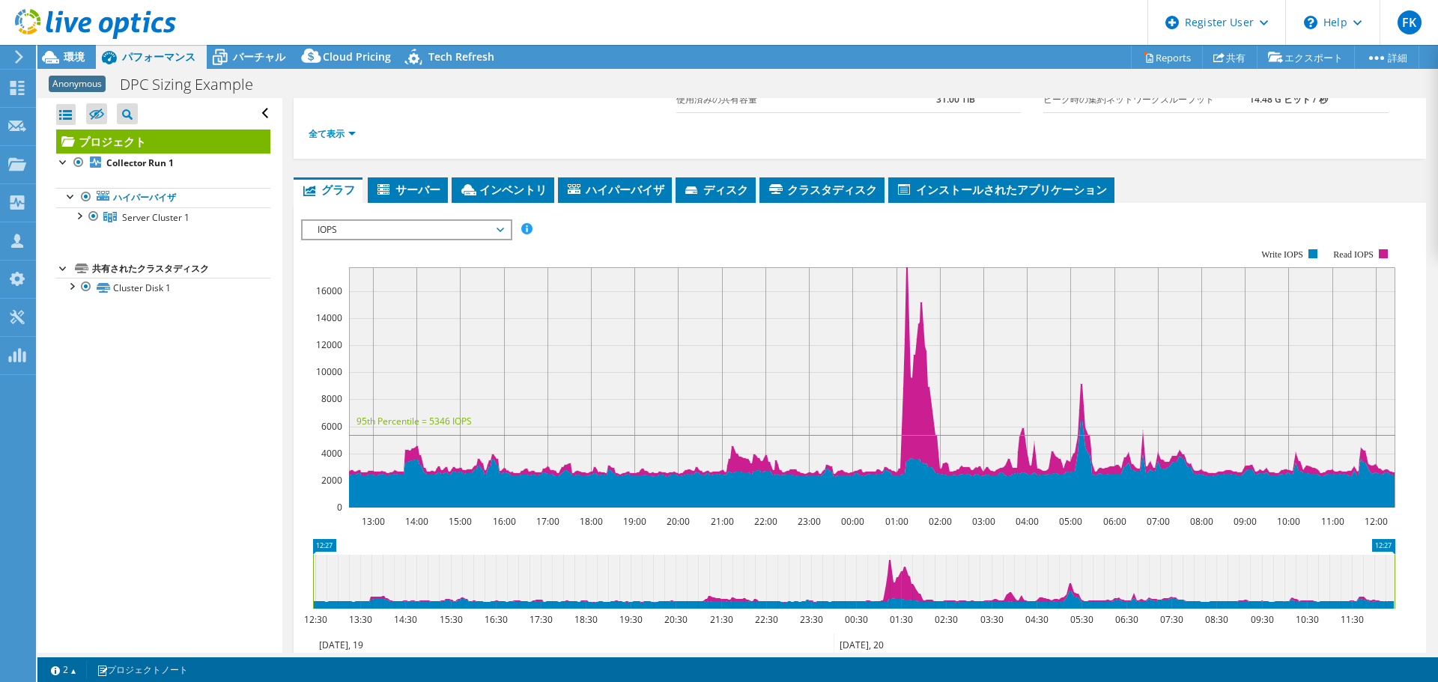
click at [500, 229] on span "IOPS" at bounding box center [406, 230] width 192 height 18
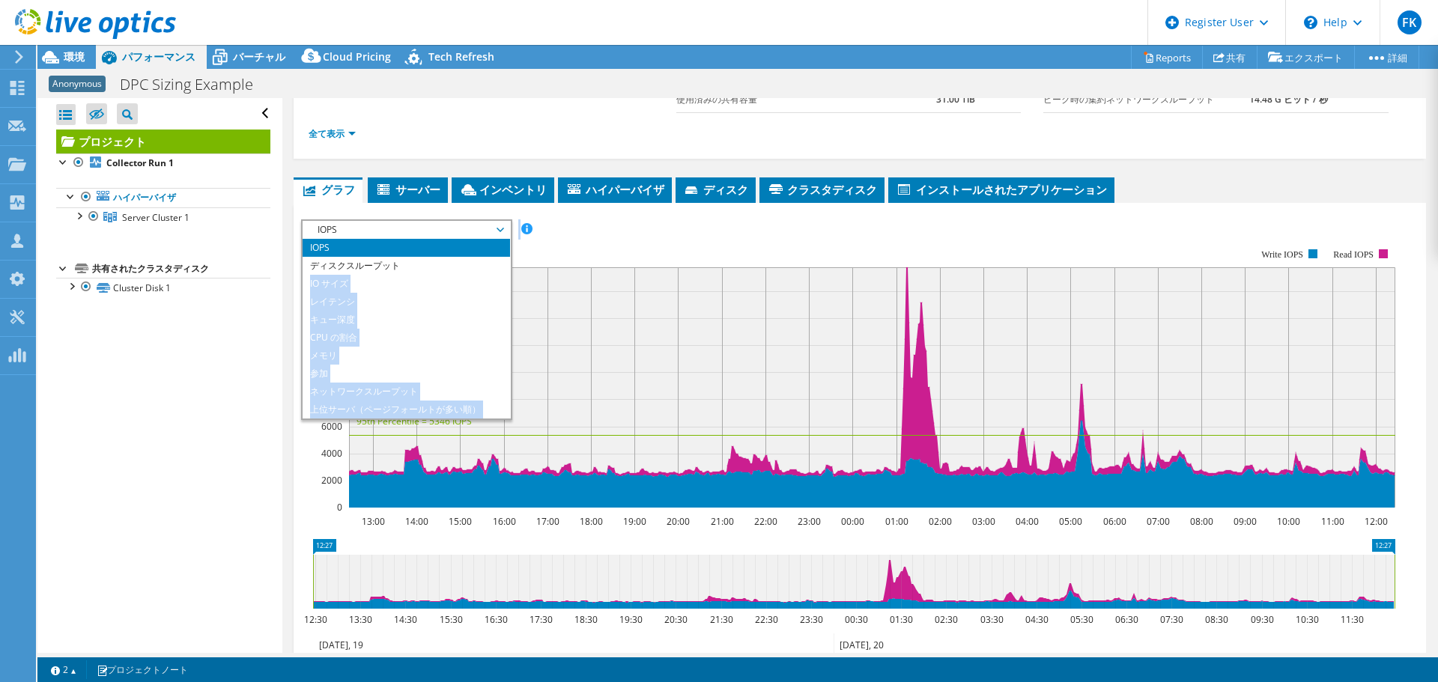
drag, startPoint x: 496, startPoint y: 258, endPoint x: 548, endPoint y: 243, distance: 54.0
click at [548, 243] on div "IOPS ディスクスループット IO サイズ レイテンシ キュー深度 CPU の割合 メモリ ページフォールト 参加 ネットワークスループット 上位サーバ（ペ…" at bounding box center [860, 475] width 1118 height 512
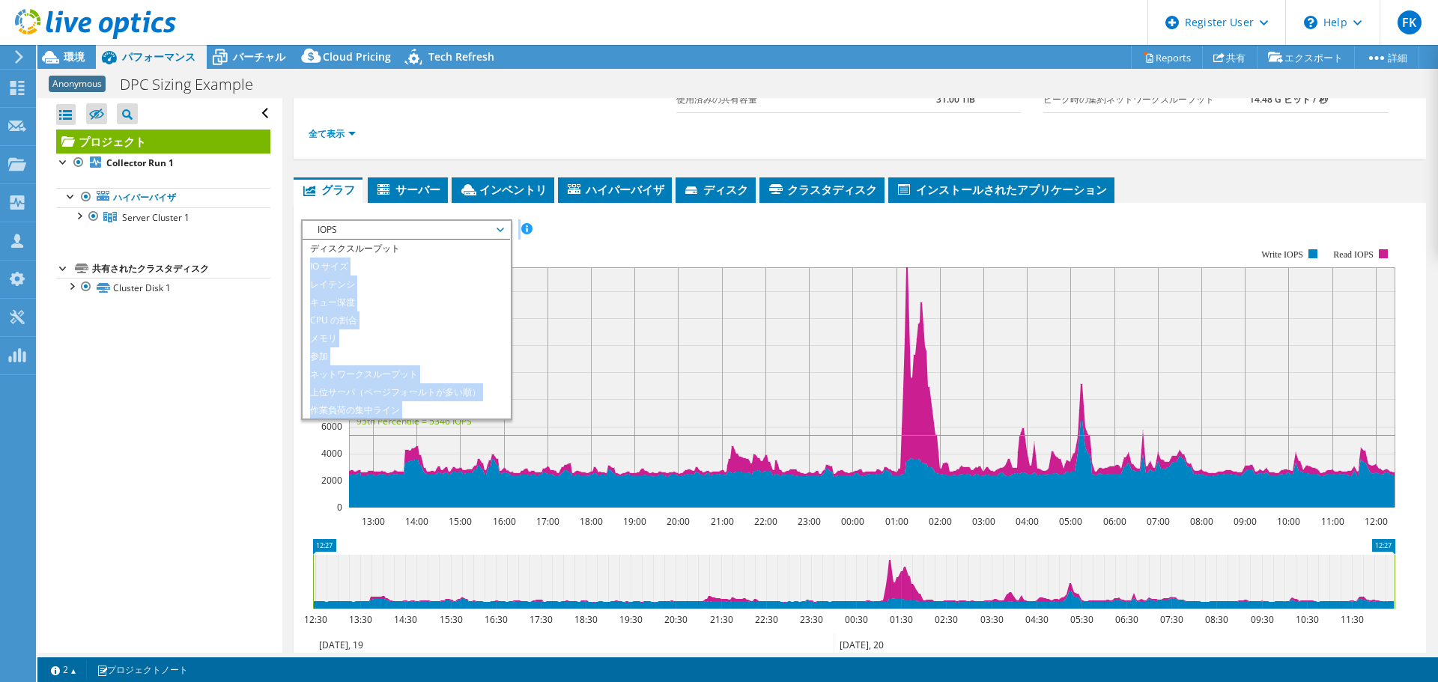
scroll to position [54, 0]
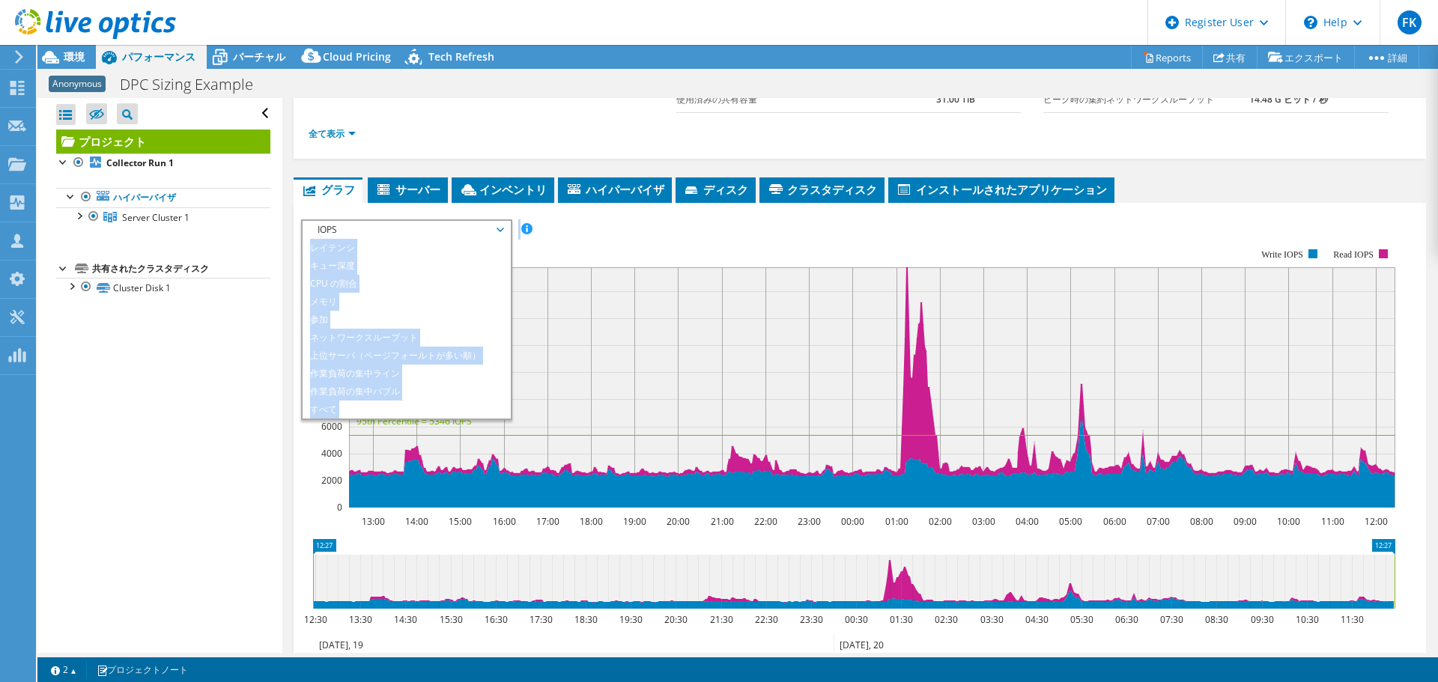
click at [553, 257] on rect at bounding box center [848, 378] width 1094 height 300
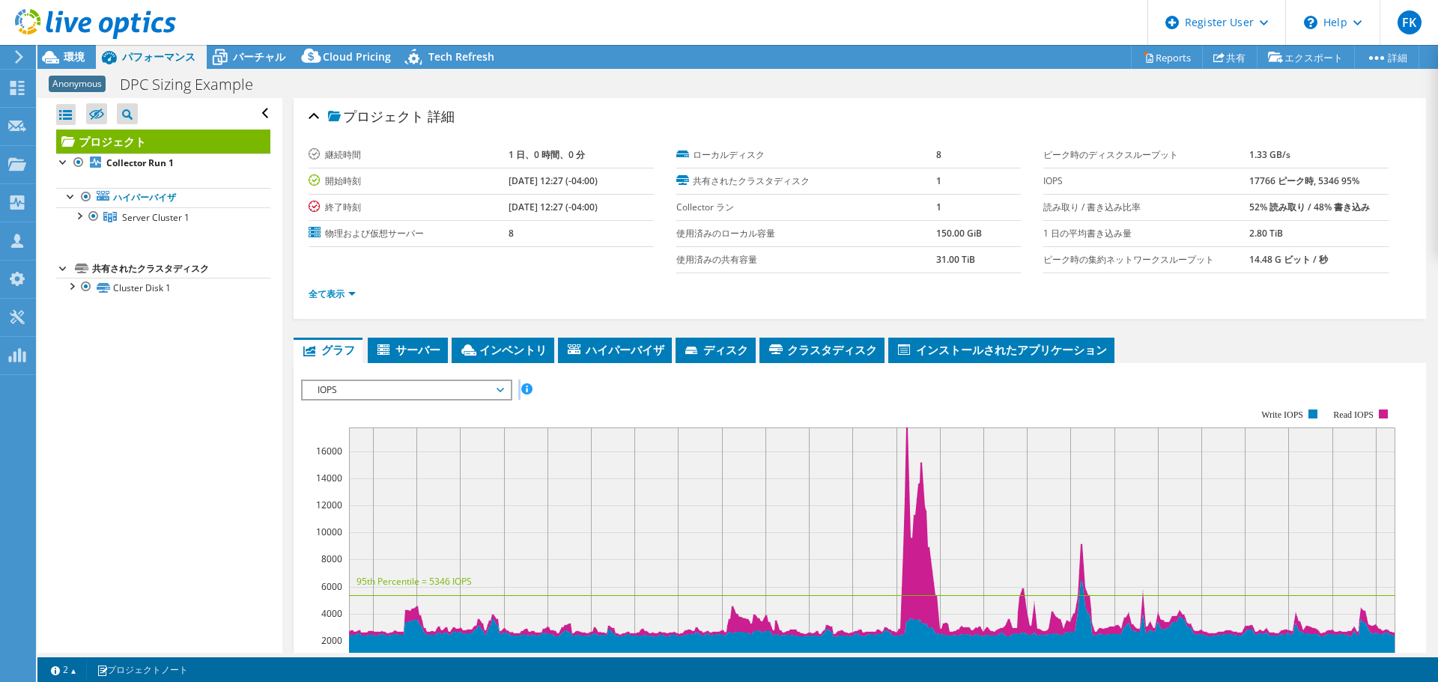
scroll to position [0, 0]
click at [321, 348] on span "グラフ" at bounding box center [328, 350] width 54 height 15
click at [385, 387] on span "IOPS" at bounding box center [406, 391] width 192 height 18
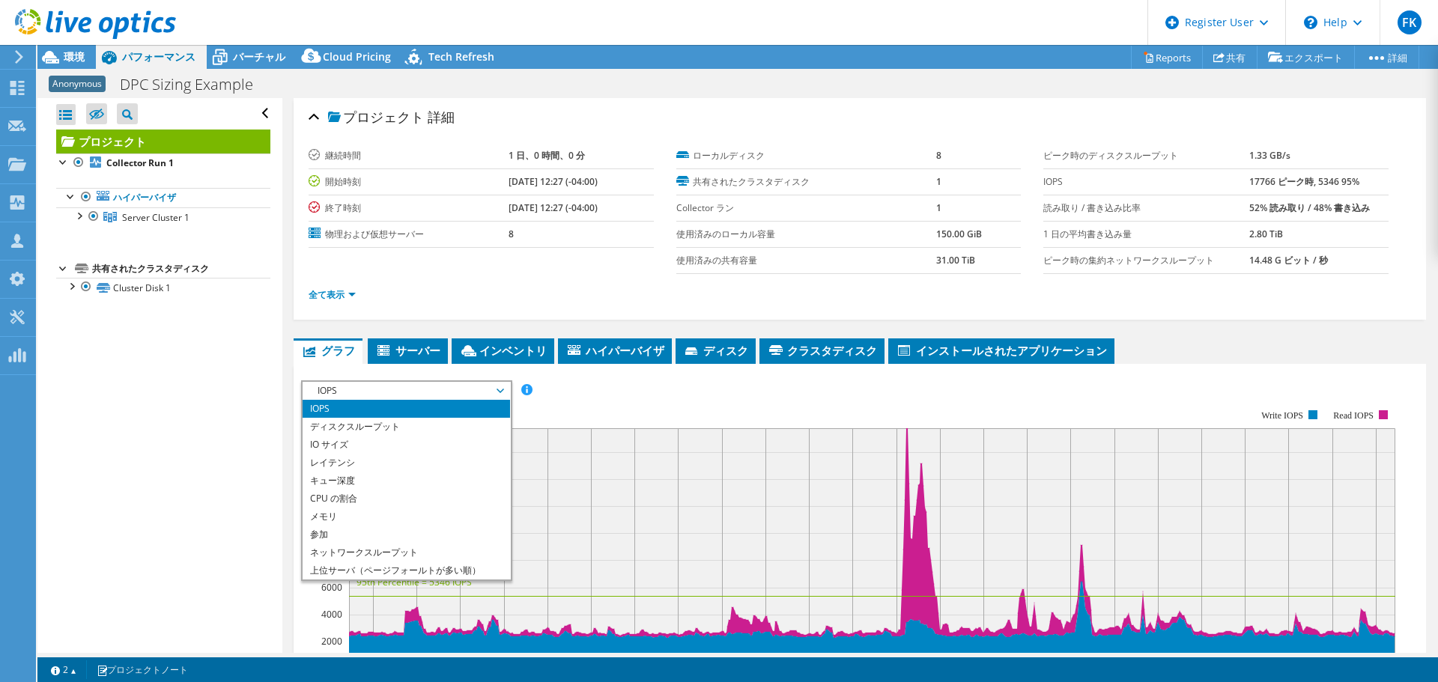
click at [478, 403] on li "IOPS" at bounding box center [406, 409] width 207 height 18
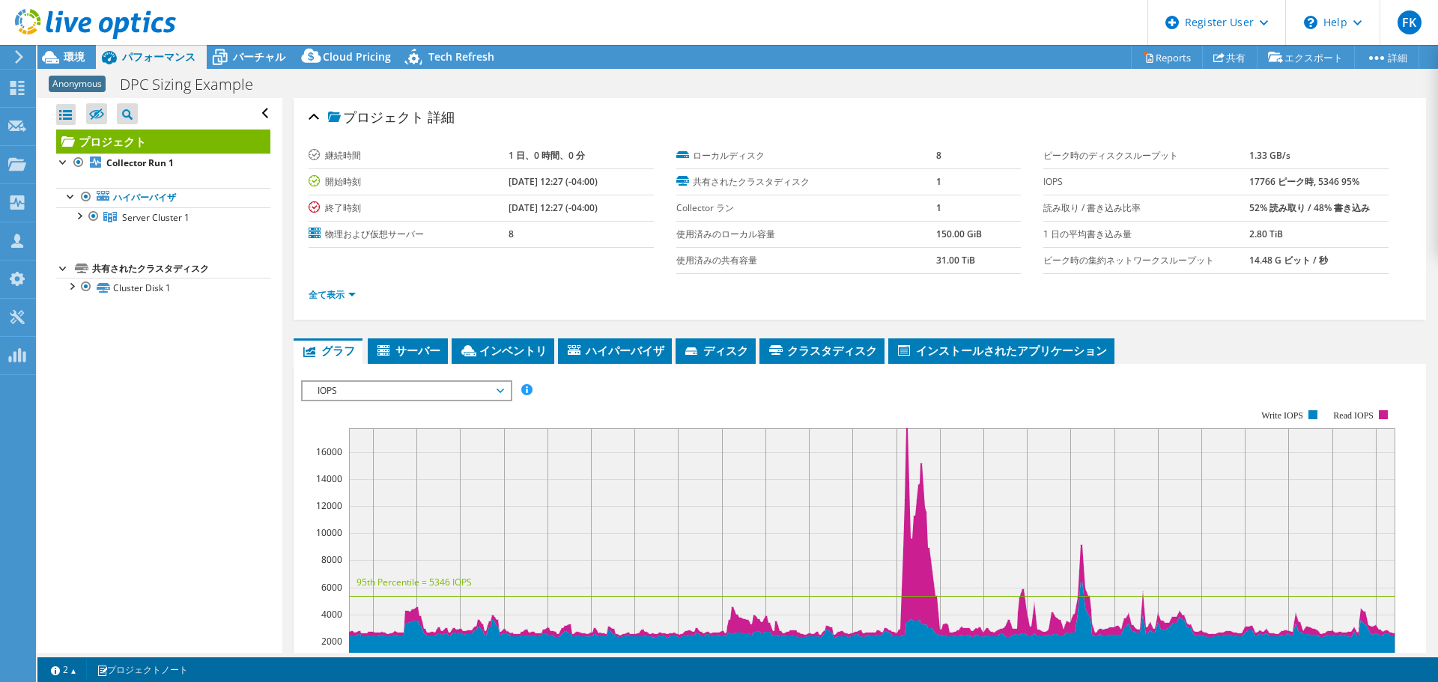
click at [589, 398] on rect at bounding box center [848, 539] width 1094 height 300
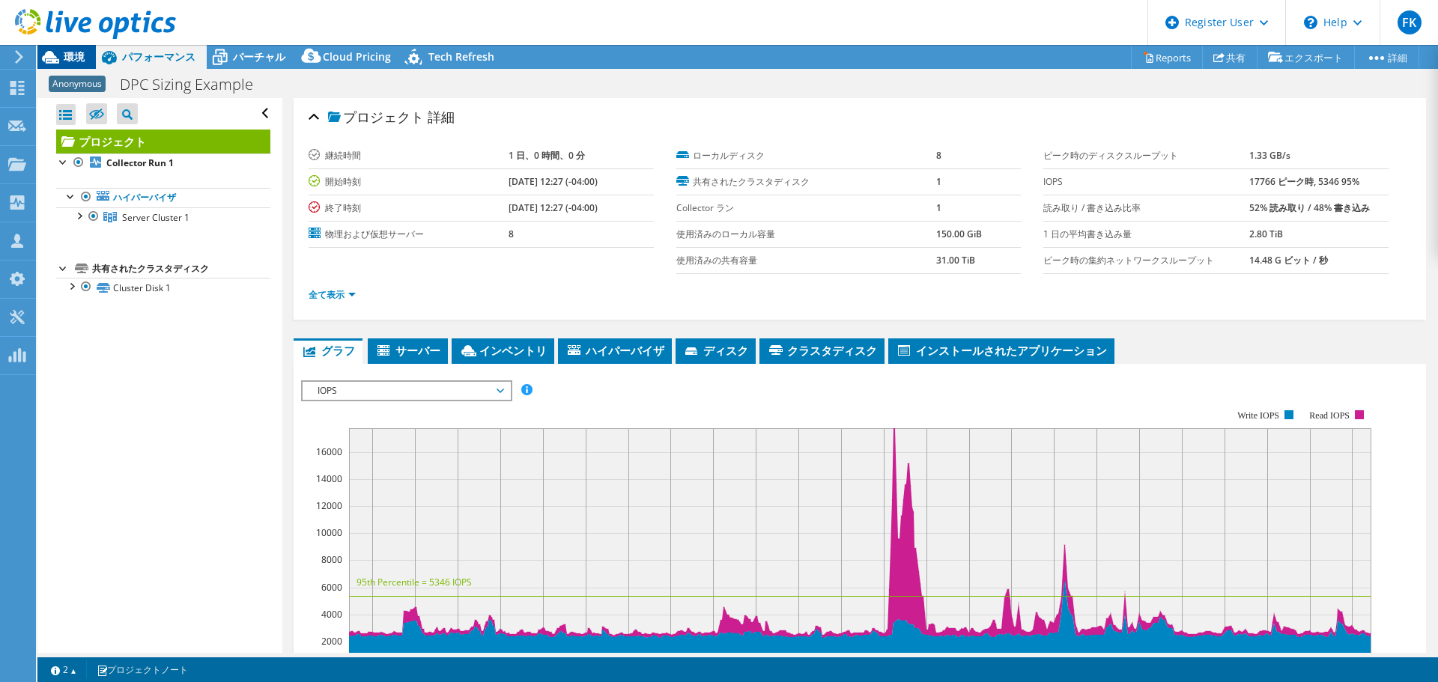
click at [87, 60] on div "環境" at bounding box center [66, 57] width 58 height 24
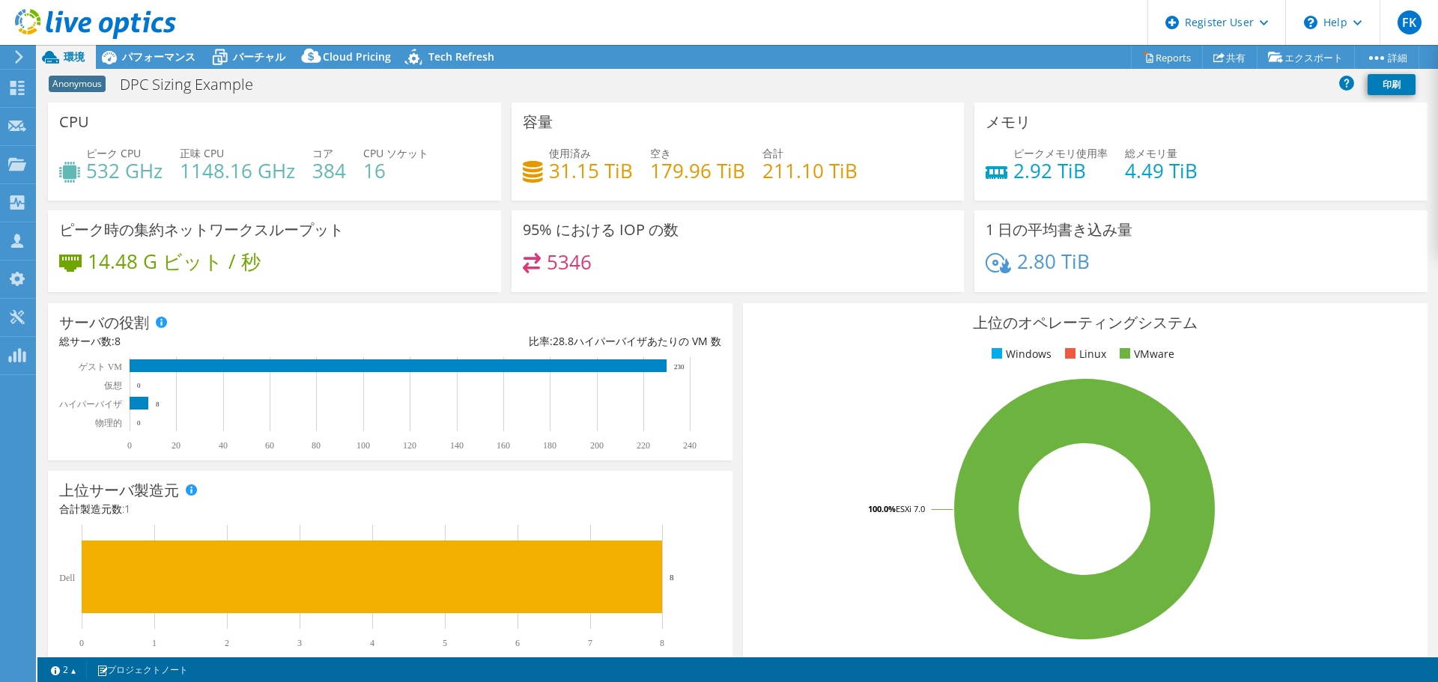
click at [751, 247] on div "95% における IOP の数 5346" at bounding box center [738, 251] width 453 height 82
click at [630, 229] on h3 "95% における IOP の数" at bounding box center [601, 230] width 156 height 16
click at [630, 278] on div "5346" at bounding box center [738, 269] width 431 height 32
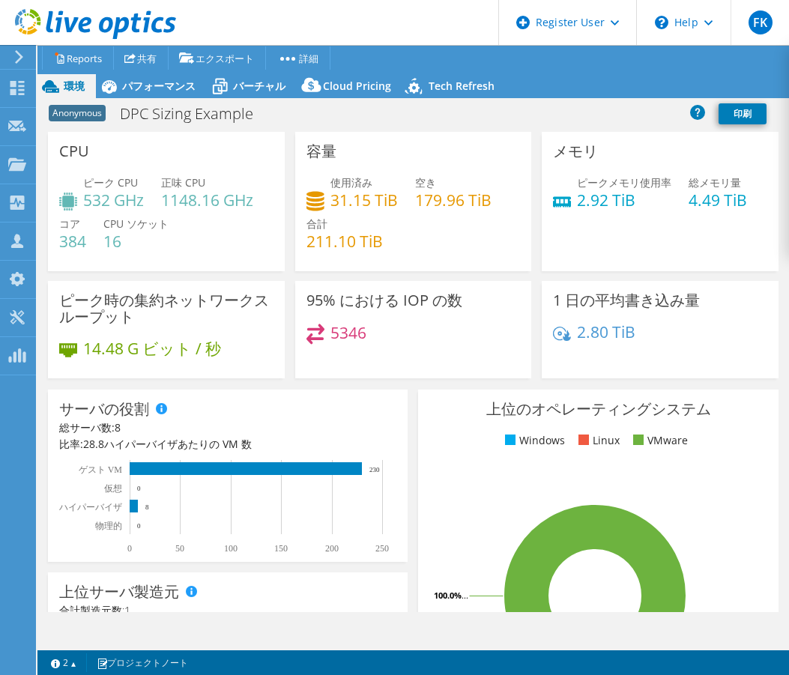
click at [272, 388] on div "ピーク時の集約ネットワークスループット 14.48 G ビット / 秒" at bounding box center [166, 334] width 247 height 107
click at [161, 96] on div "パフォーマンス" at bounding box center [151, 86] width 111 height 24
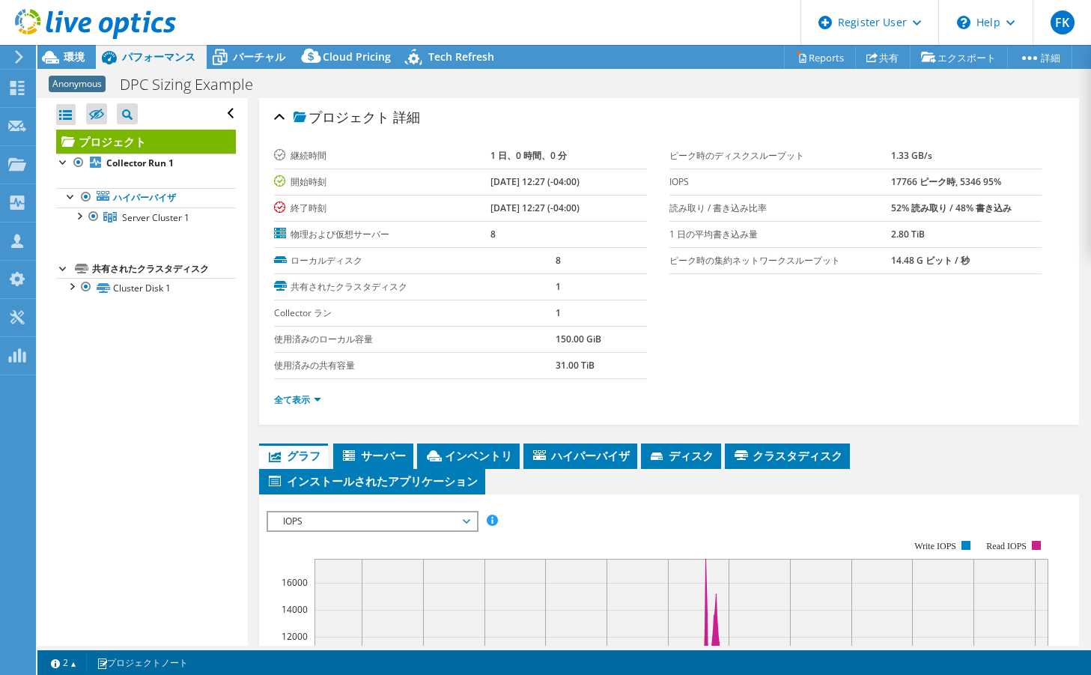
click at [983, 392] on ul "全て表示" at bounding box center [669, 398] width 790 height 20
click at [929, 186] on b "17766 ピーク時, 5346 95%" at bounding box center [946, 181] width 110 height 13
click at [438, 126] on div "プロジェクト 詳細" at bounding box center [669, 118] width 790 height 32
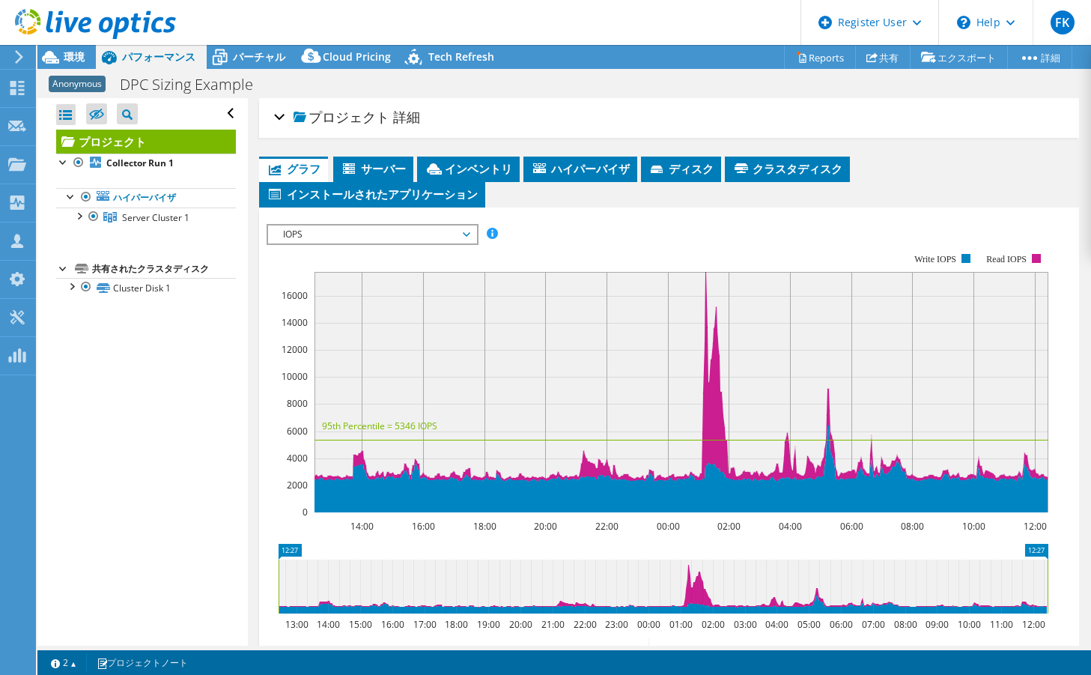
click at [438, 126] on div "プロジェクト 詳細" at bounding box center [669, 118] width 790 height 32
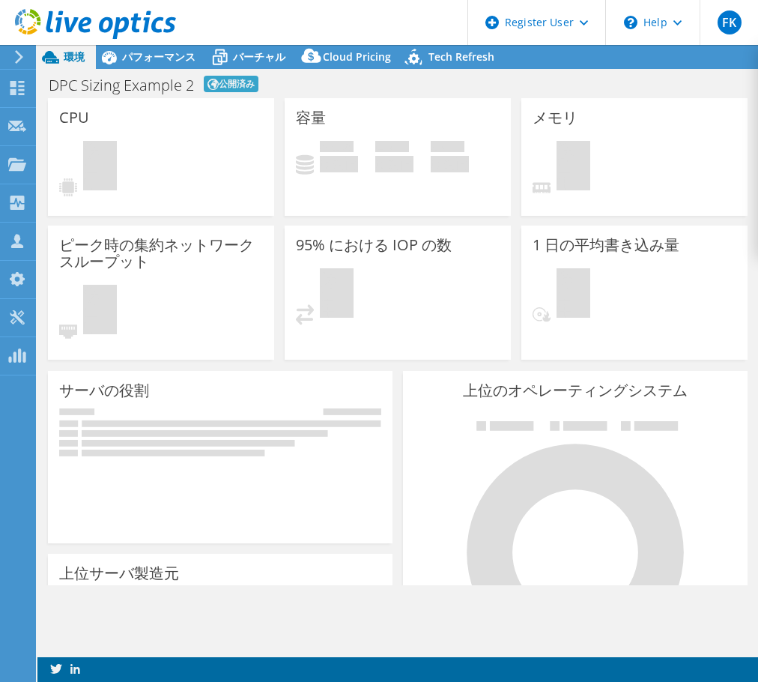
select select "[GEOGRAPHIC_DATA]"
select select "JPY"
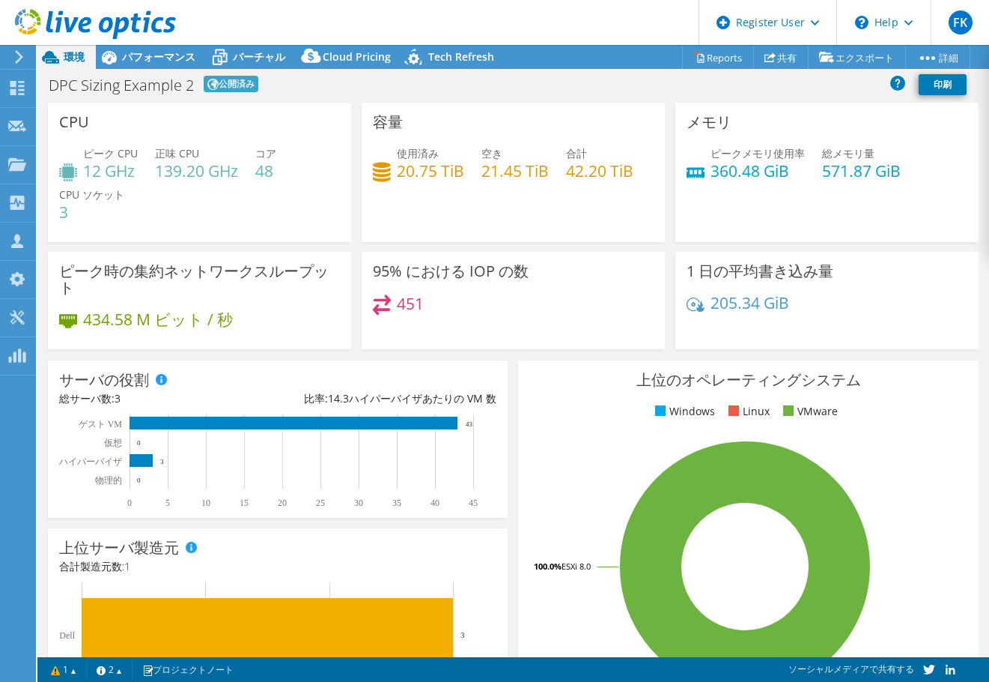
click at [506, 374] on div "サーバの役割 物理サーバは、Collector ランのターゲットであったベアメタルサーバを示しています。 仮想サーバは、システムが仮想マシンとして識別された …" at bounding box center [278, 439] width 470 height 168
click at [178, 52] on span "パフォーマンス" at bounding box center [158, 56] width 73 height 14
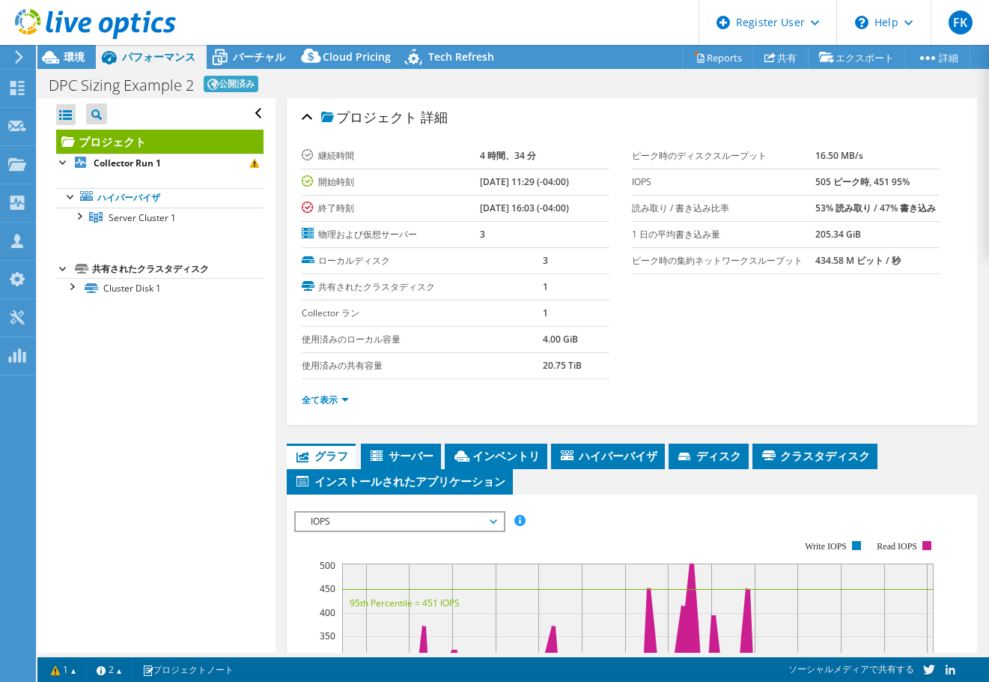
click at [336, 459] on span "グラフ" at bounding box center [321, 455] width 54 height 15
click at [333, 454] on span "グラフ" at bounding box center [321, 455] width 54 height 15
click at [83, 65] on div "環境" at bounding box center [66, 57] width 58 height 24
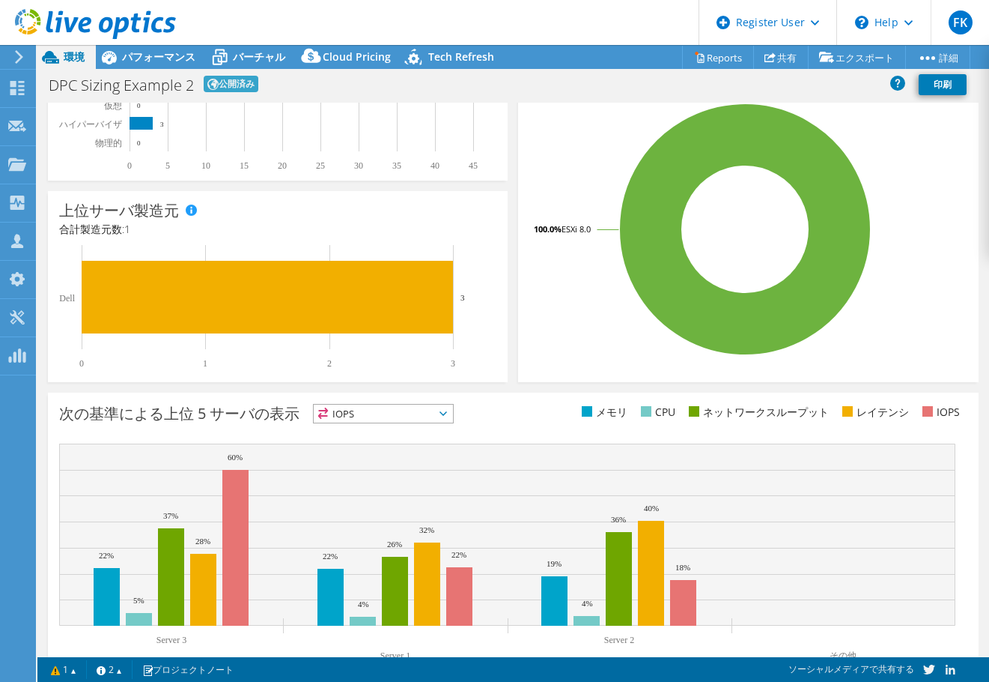
scroll to position [374, 0]
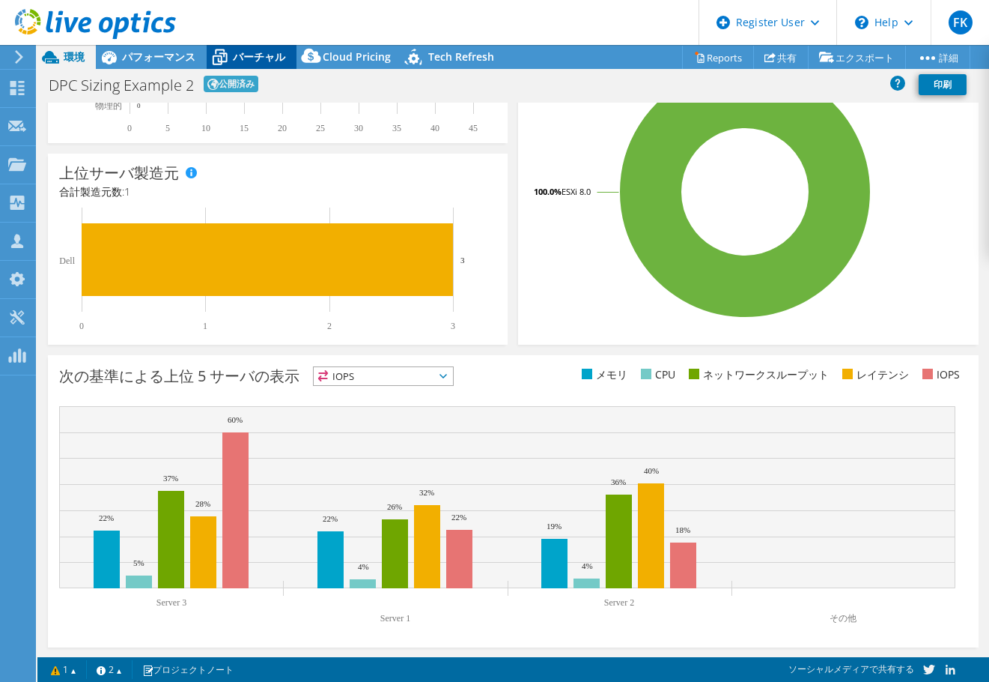
click at [261, 56] on span "バーチャル" at bounding box center [259, 56] width 52 height 14
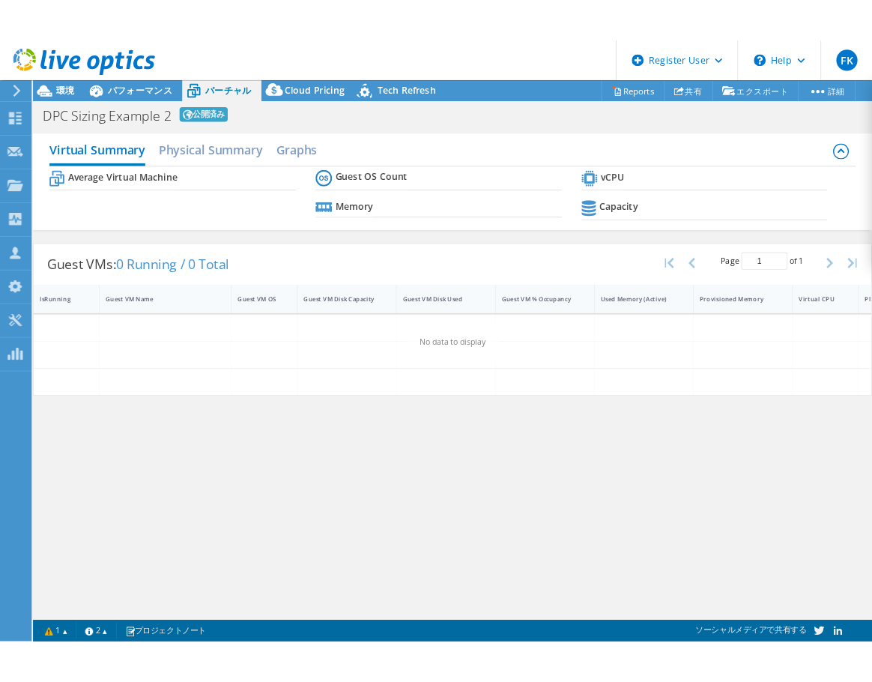
scroll to position [0, 0]
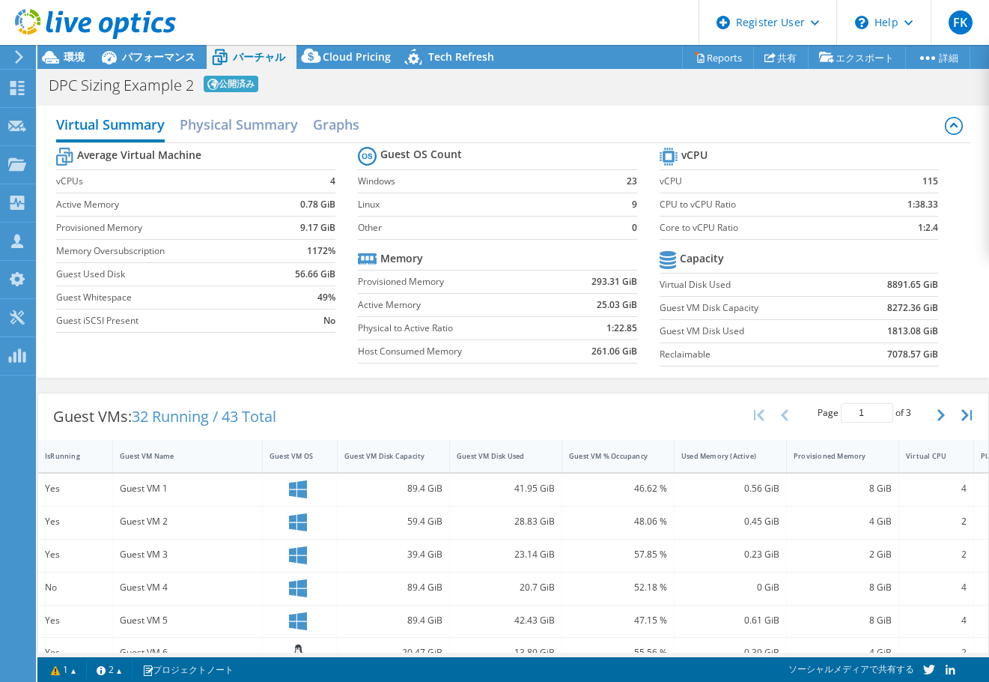
click at [380, 389] on div "Guest VMs: 32 Running / 43 Total Page 1 of 3 5 rows 10 rows 20 rows 25 rows 50 …" at bounding box center [513, 688] width 952 height 607
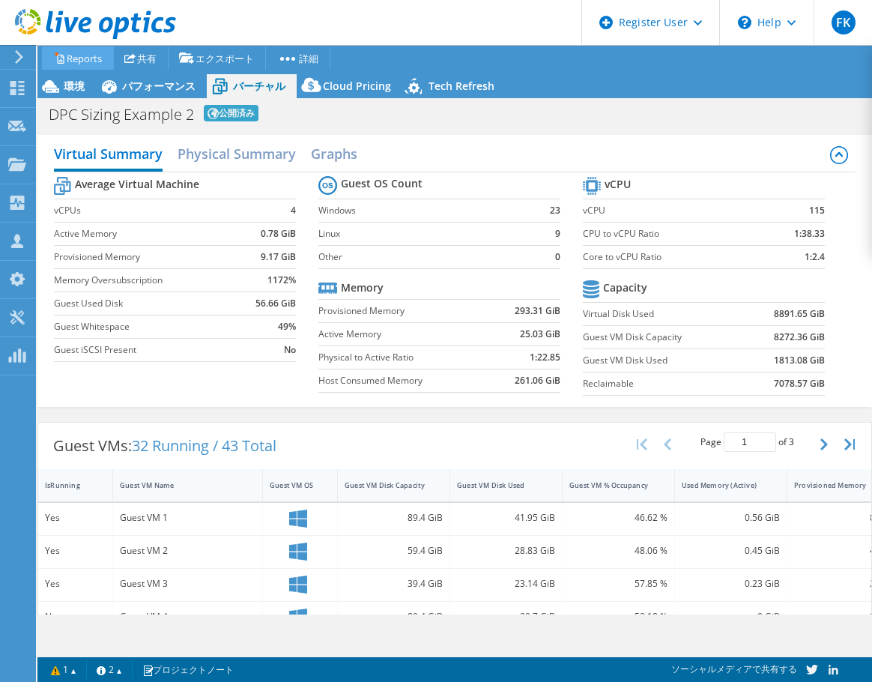
click at [109, 58] on link "Reports" at bounding box center [78, 57] width 72 height 23
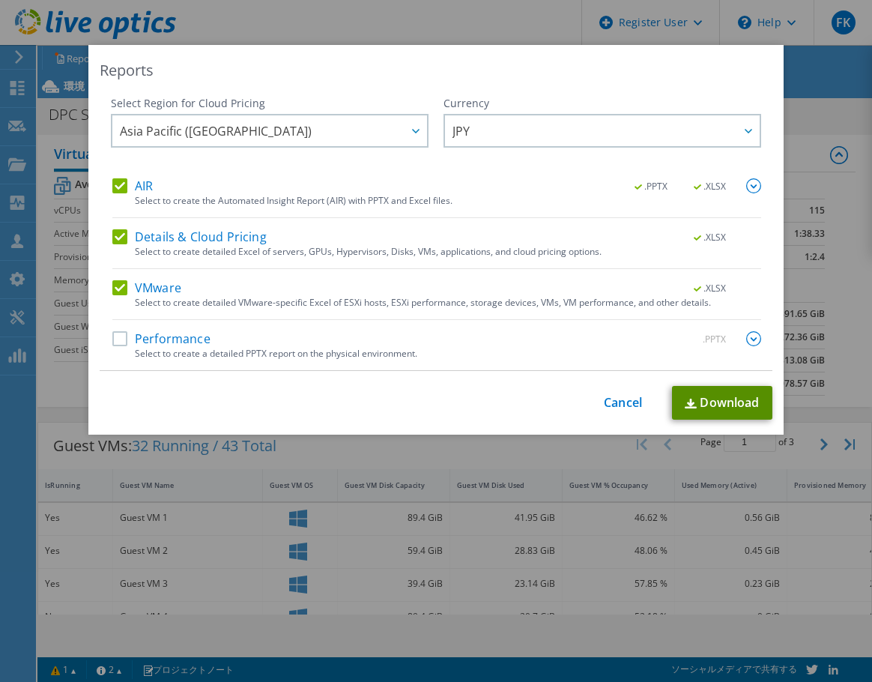
click at [716, 388] on link "Download" at bounding box center [722, 403] width 100 height 34
click at [610, 407] on link "Cancel" at bounding box center [623, 402] width 38 height 14
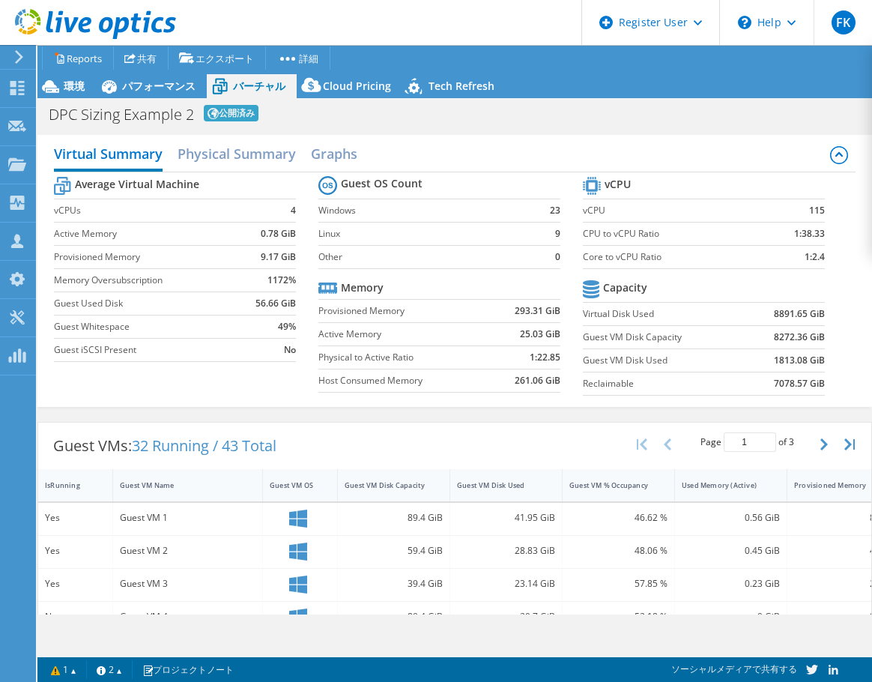
click at [291, 402] on div "Average Virtual Machine vCPUs 4 Active Memory 0.78 GiB Provisioned Memory 9.17 …" at bounding box center [454, 287] width 801 height 231
click at [273, 161] on h2 "Physical Summary" at bounding box center [237, 155] width 118 height 33
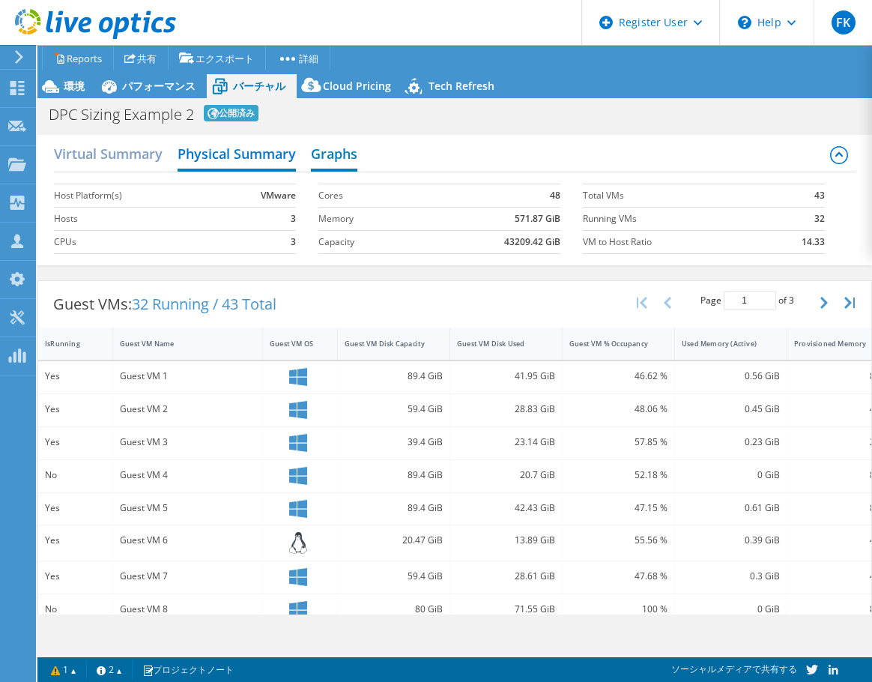
click at [353, 161] on h2 "Graphs" at bounding box center [334, 155] width 46 height 33
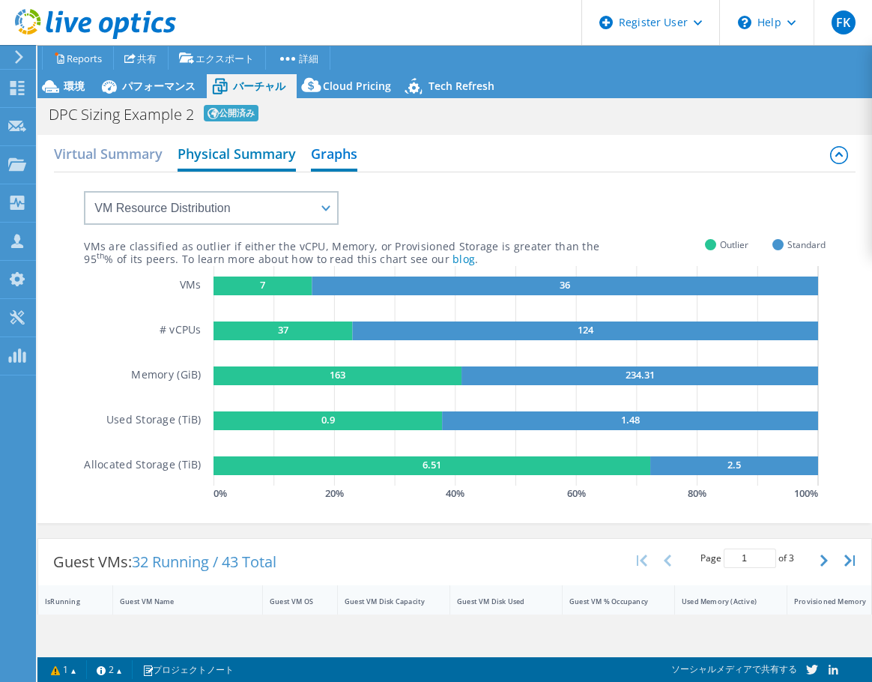
click at [188, 158] on h2 "Physical Summary" at bounding box center [237, 155] width 118 height 33
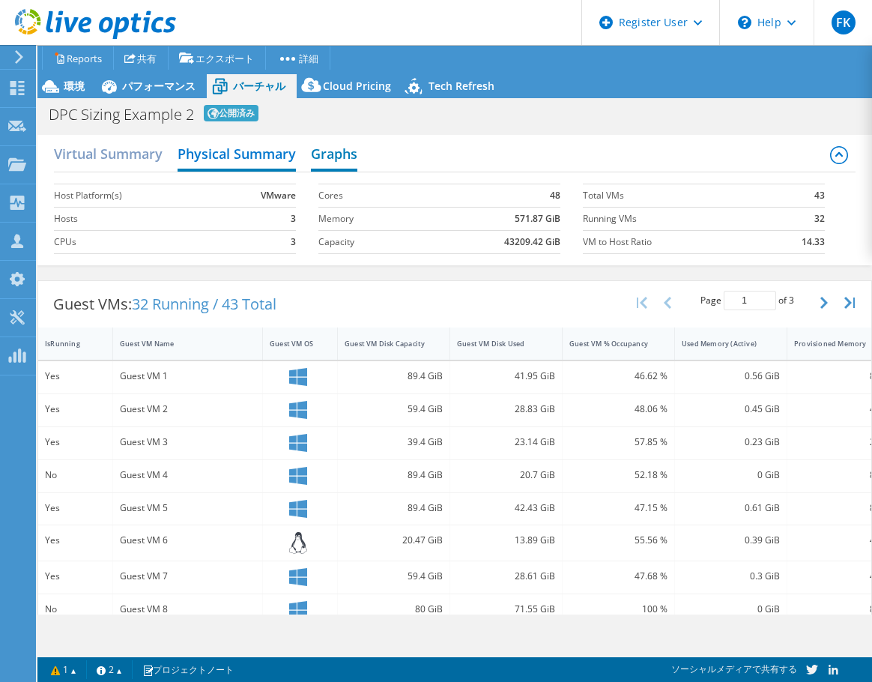
click at [314, 155] on h2 "Graphs" at bounding box center [334, 155] width 46 height 33
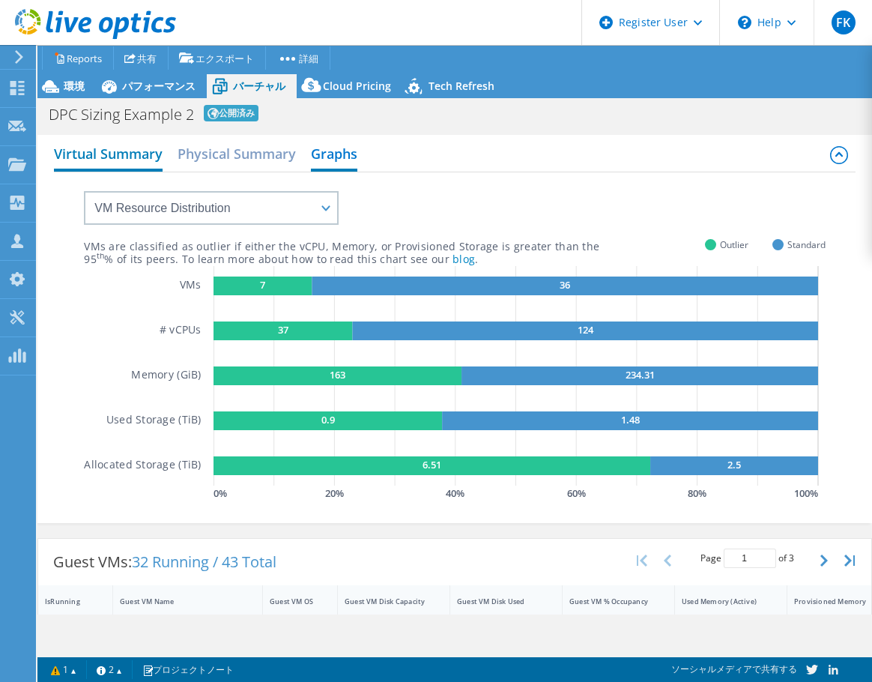
click at [155, 159] on h2 "Virtual Summary" at bounding box center [108, 155] width 109 height 33
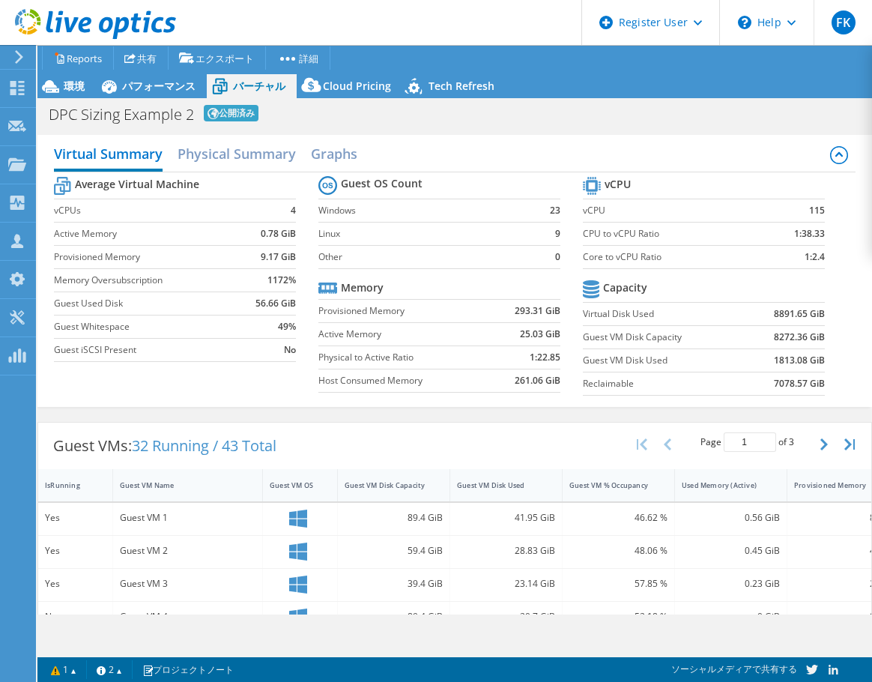
click at [361, 126] on div "DPC Sizing Example 2 公開済み 印刷" at bounding box center [454, 114] width 834 height 28
click at [200, 158] on h2 "Physical Summary" at bounding box center [237, 155] width 118 height 33
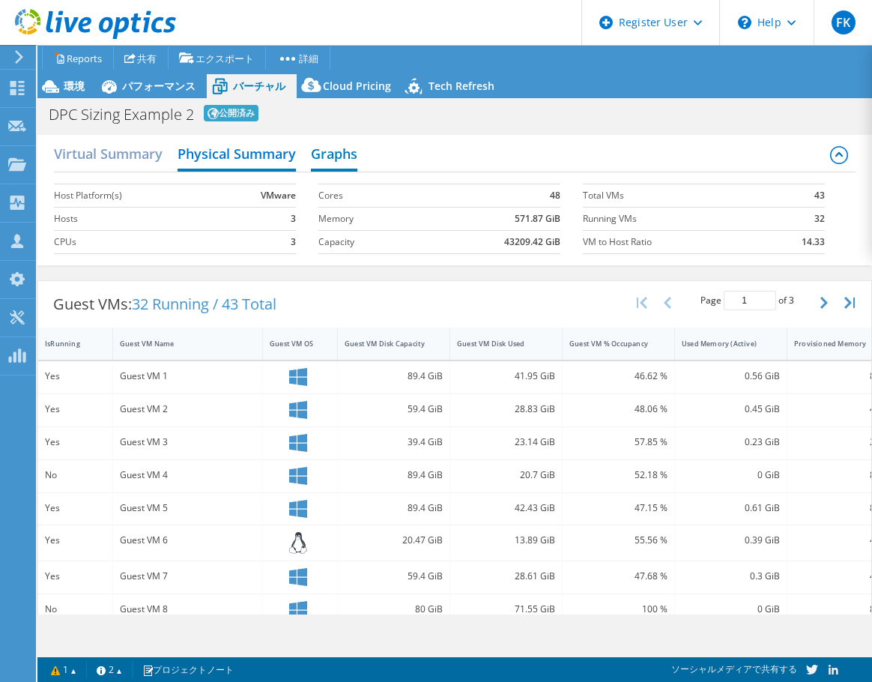
click at [345, 154] on h2 "Graphs" at bounding box center [334, 155] width 46 height 33
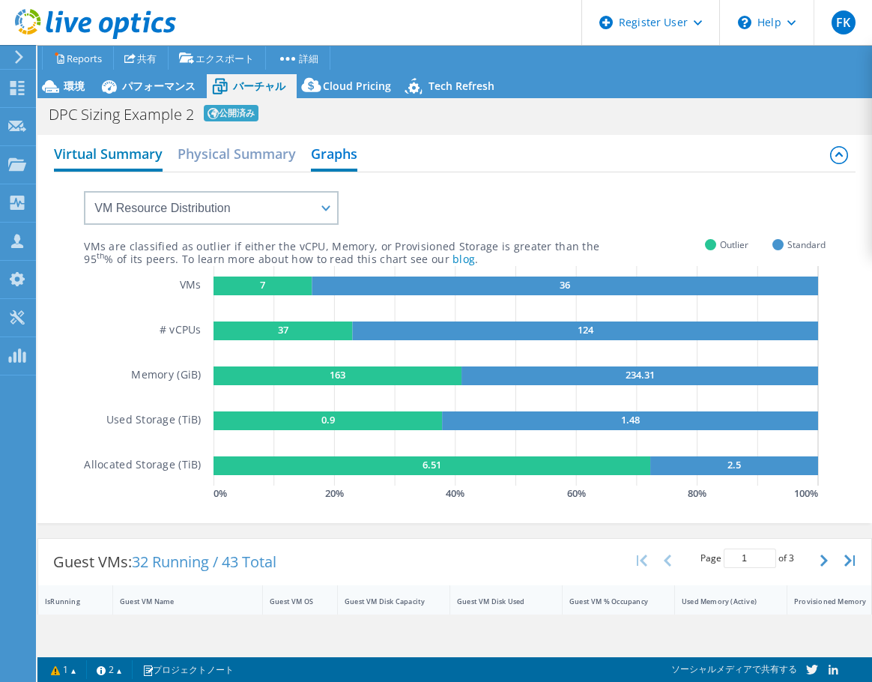
click at [145, 158] on h2 "Virtual Summary" at bounding box center [108, 155] width 109 height 33
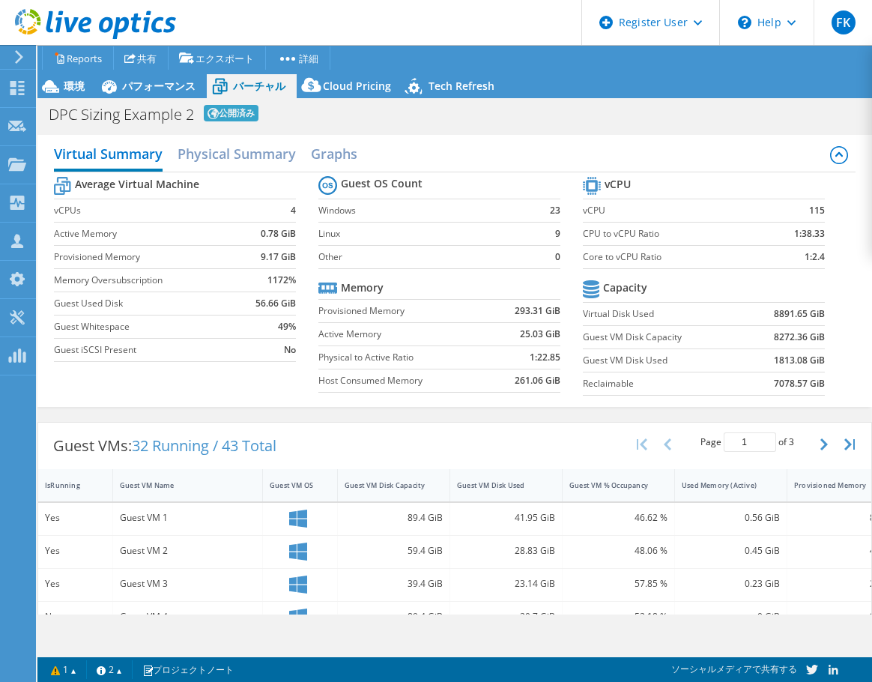
click at [467, 79] on span "Tech Refresh" at bounding box center [461, 86] width 66 height 14
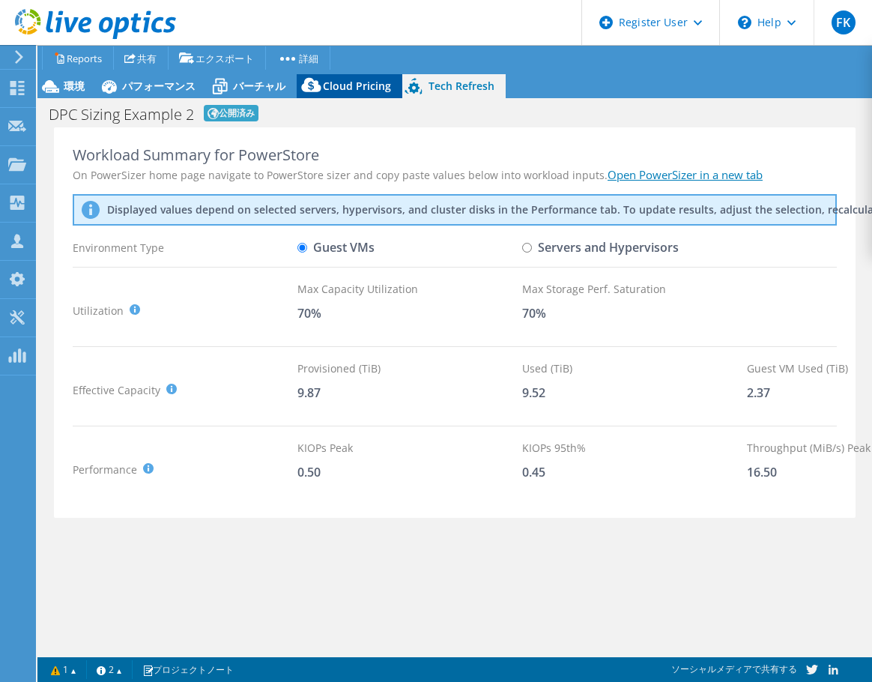
click at [339, 92] on span "Cloud Pricing" at bounding box center [357, 86] width 68 height 14
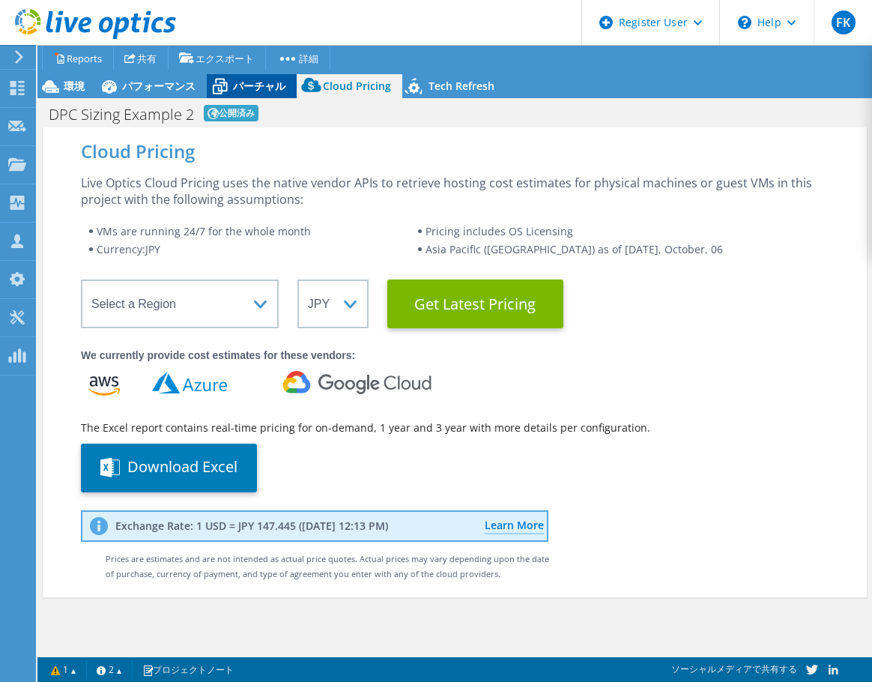
click at [270, 88] on span "バーチャル" at bounding box center [259, 86] width 52 height 14
